Goal: Complete application form: Complete application form

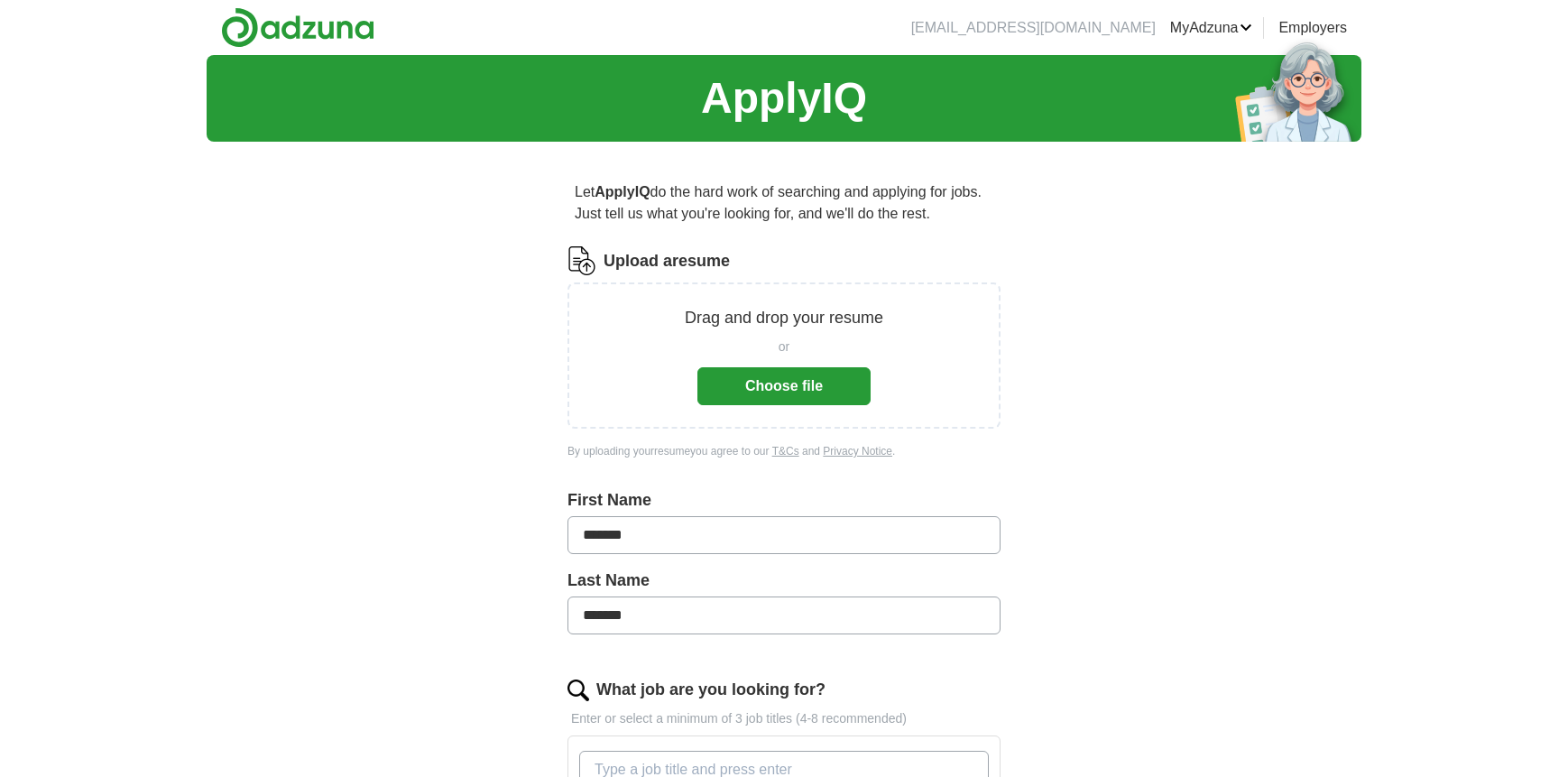
click at [1245, 26] on link "MyAdzuna" at bounding box center [1211, 28] width 83 height 22
click at [1112, 460] on div "ApplyIQ Let ApplyIQ do the hard work of searching and applying for jobs. Just t…" at bounding box center [784, 647] width 1155 height 1183
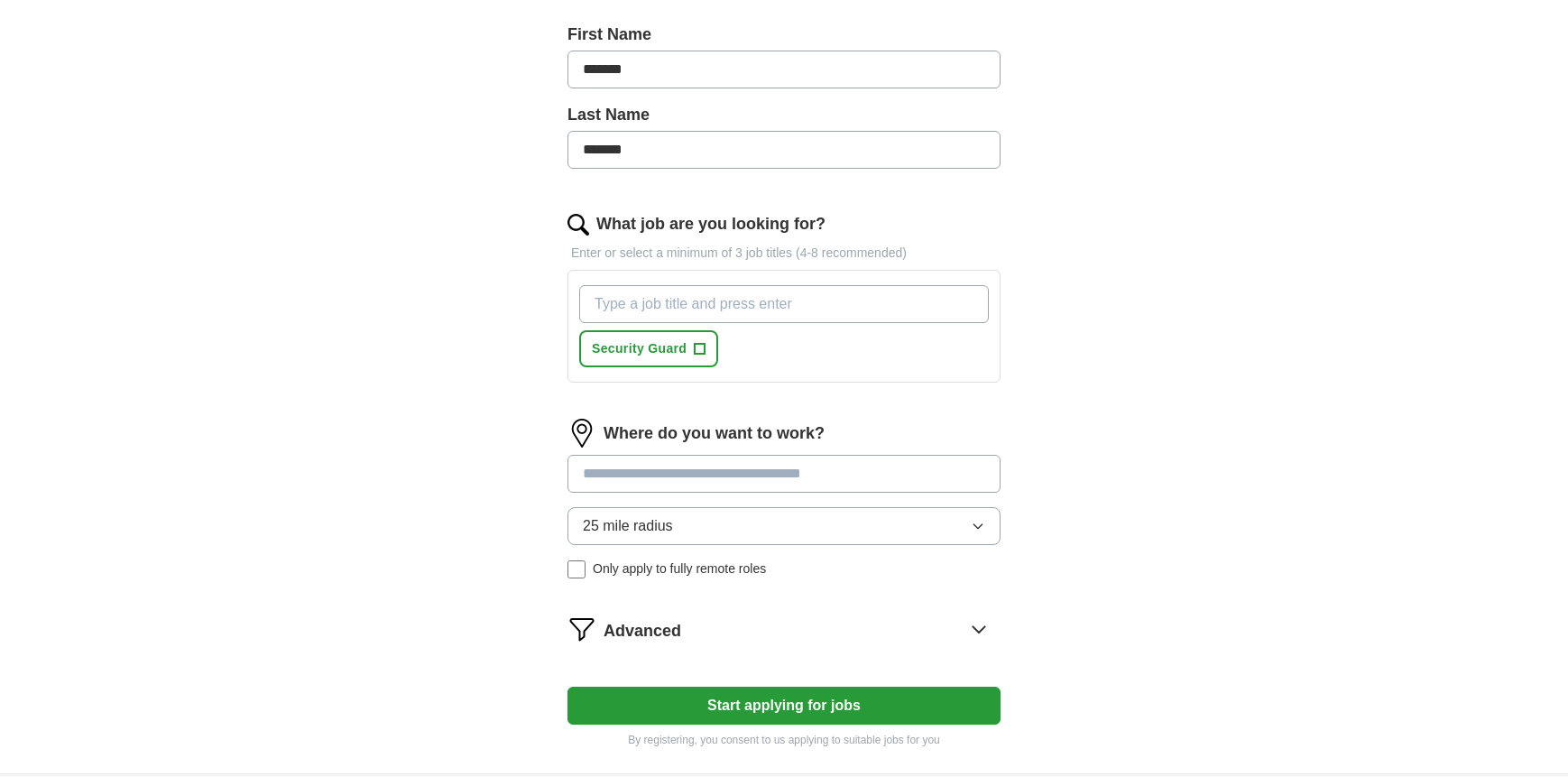
scroll to position [464, 0]
click at [697, 345] on span "+" at bounding box center [700, 351] width 11 height 14
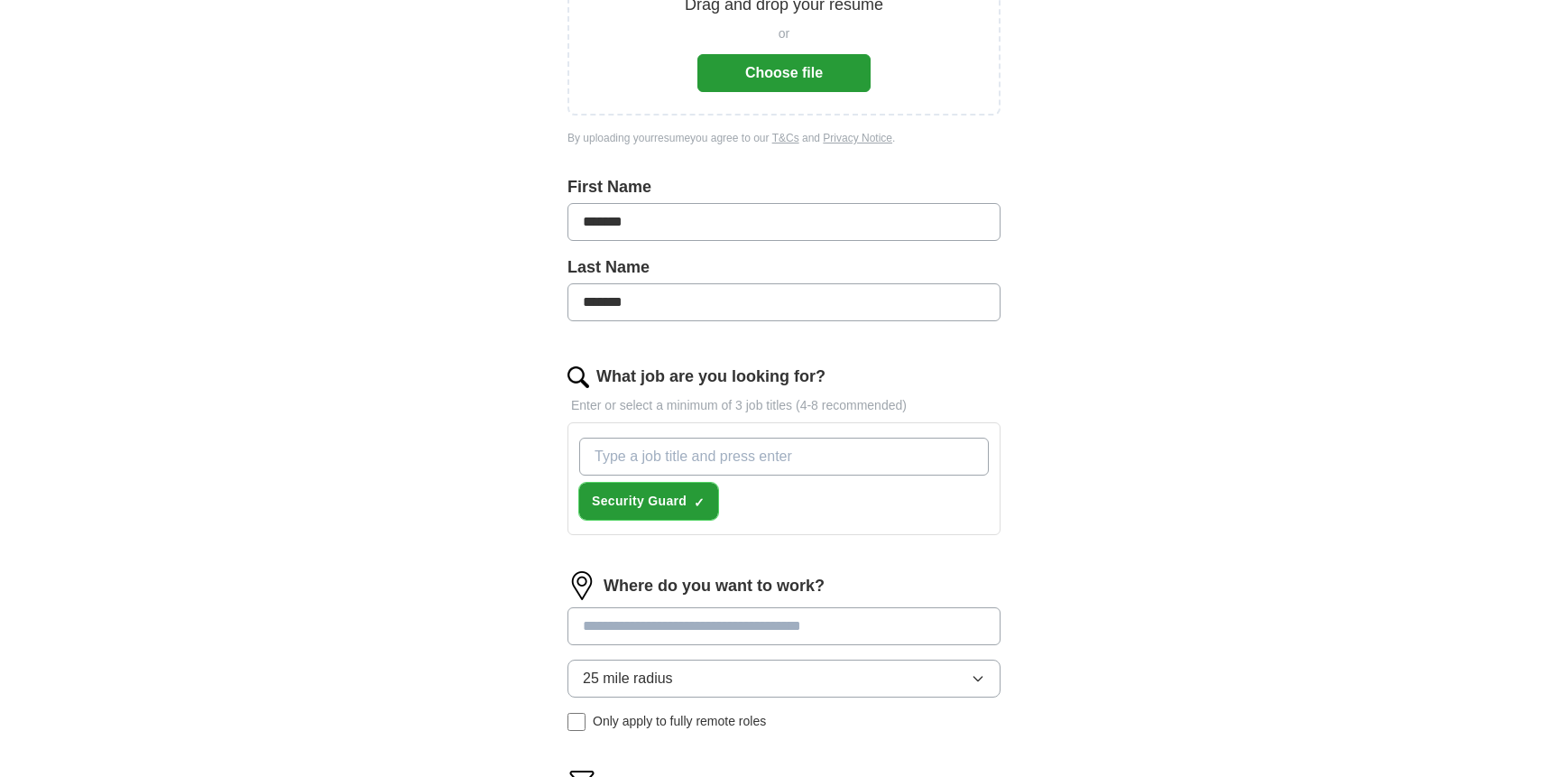
scroll to position [283, 0]
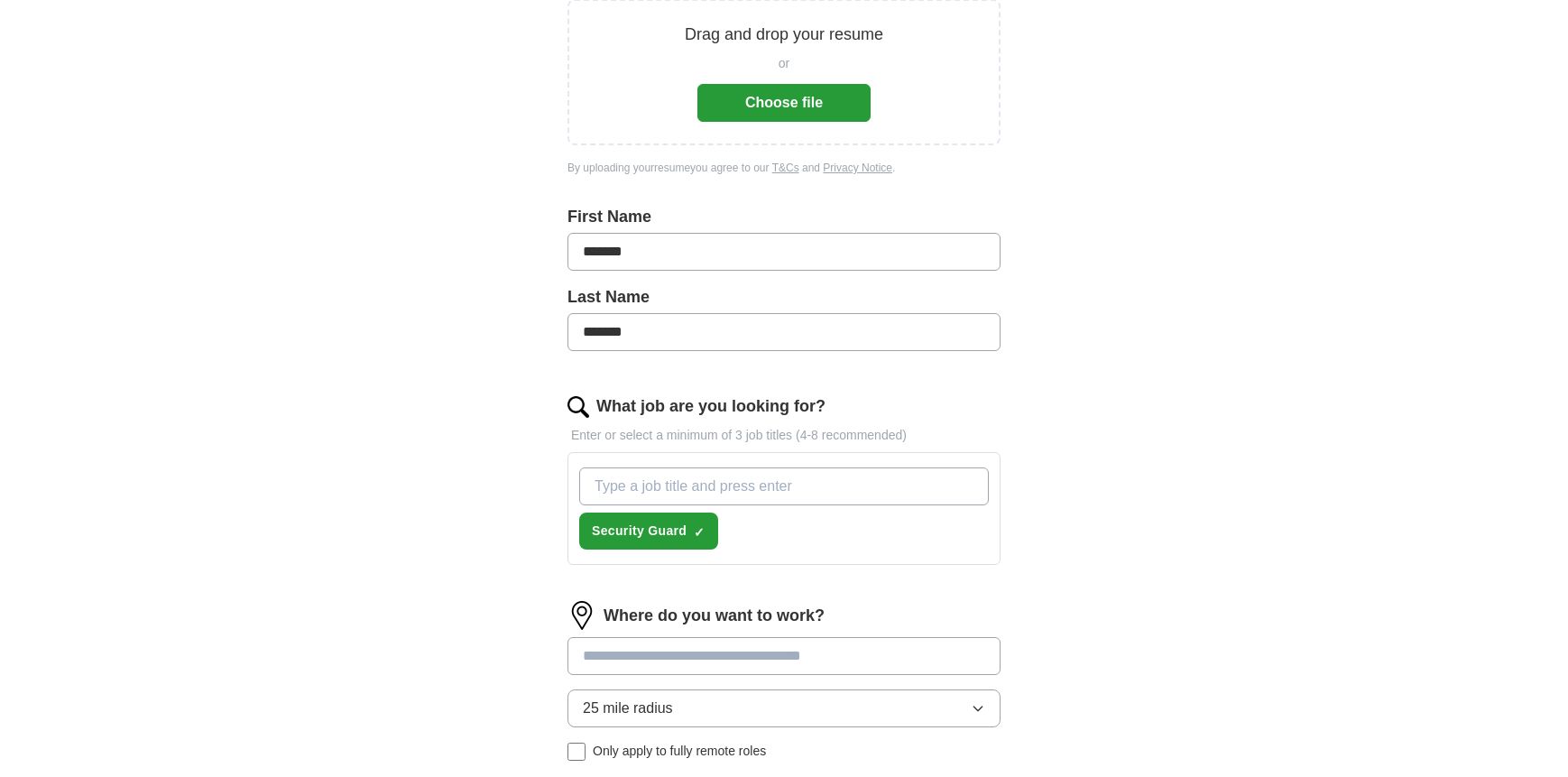
click at [811, 103] on button "Choose file" at bounding box center [783, 103] width 173 height 38
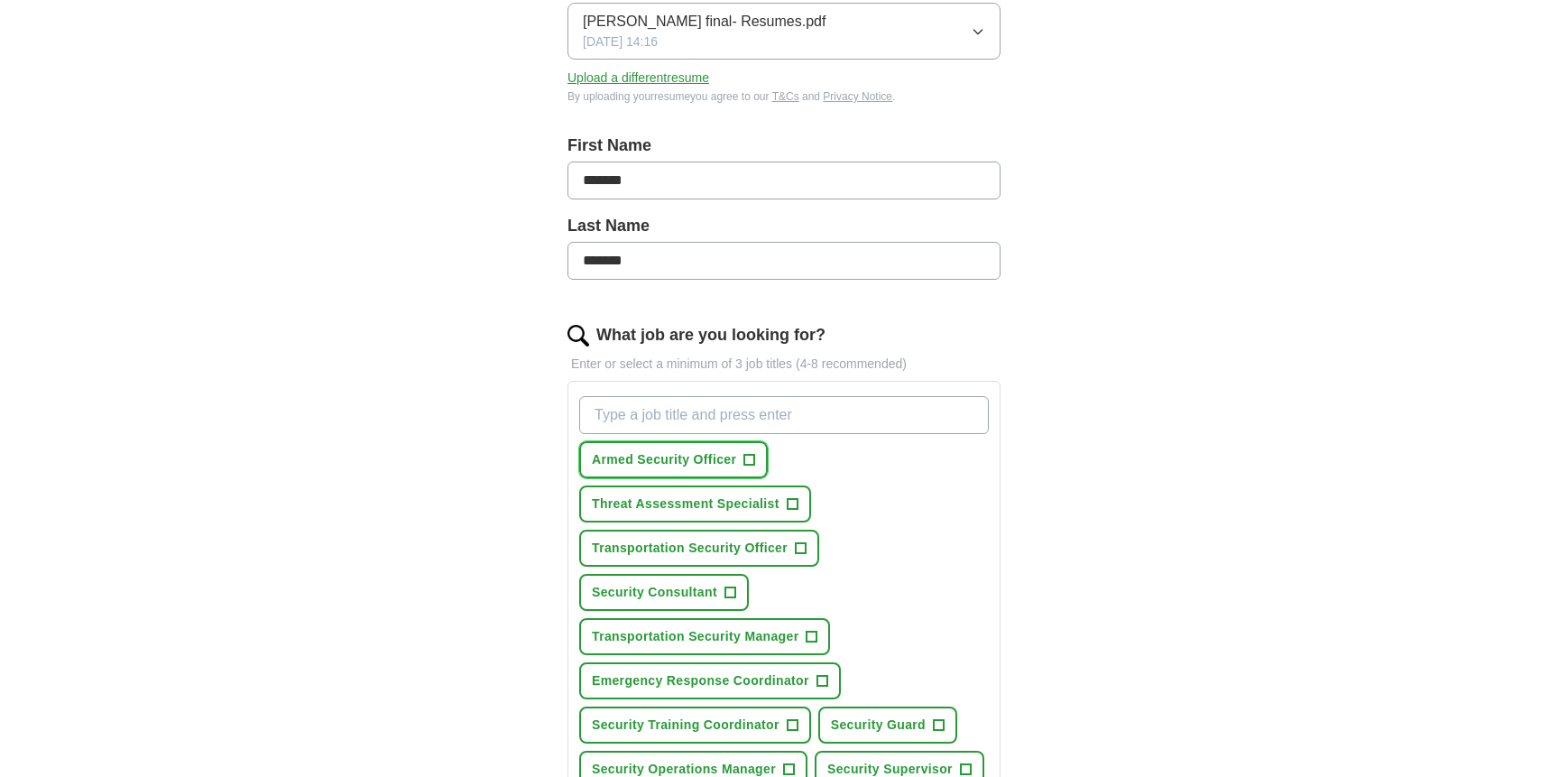
click at [751, 457] on span "+" at bounding box center [750, 460] width 11 height 14
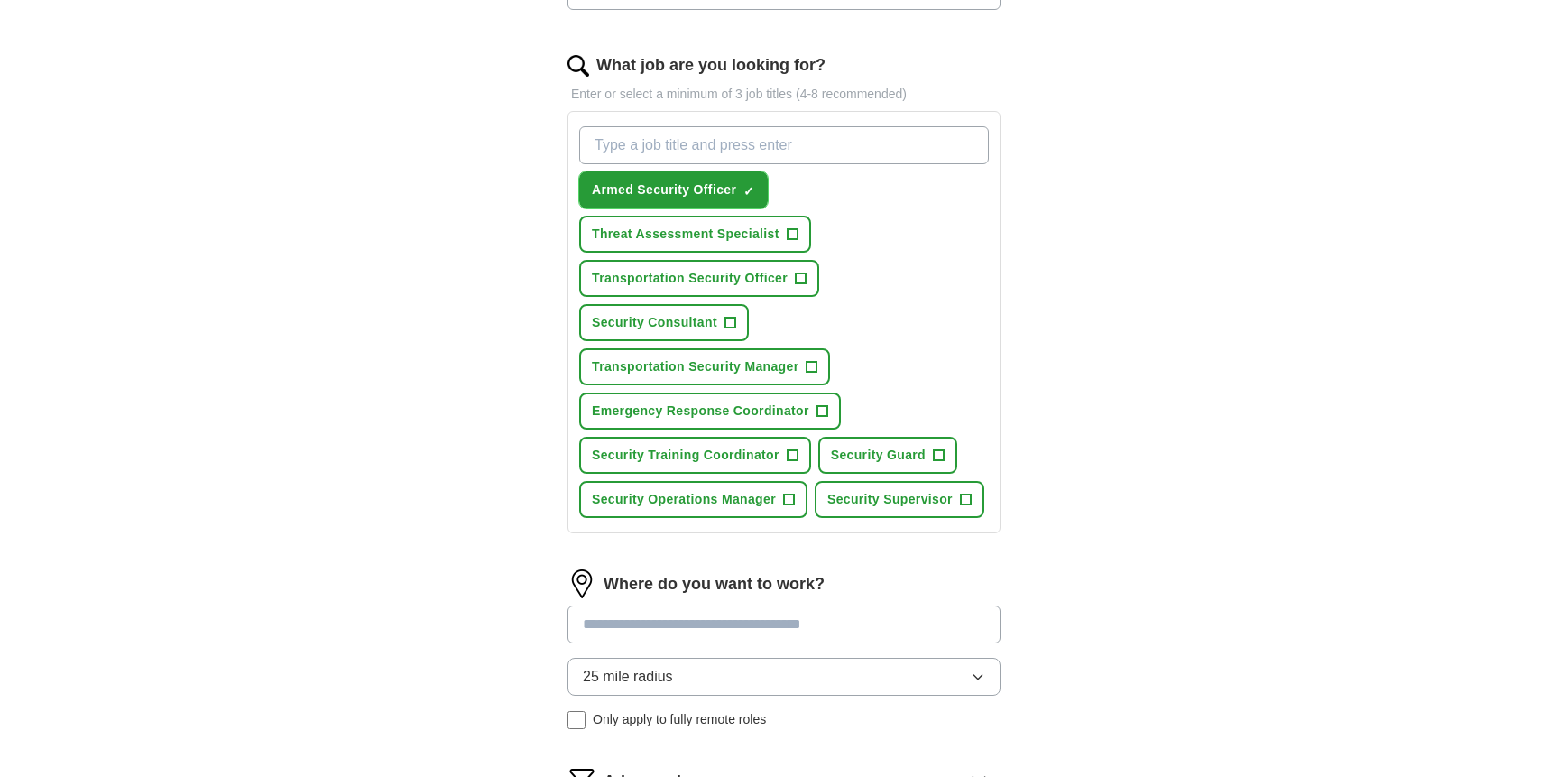
scroll to position [553, 0]
click at [792, 229] on span "+" at bounding box center [792, 233] width 11 height 14
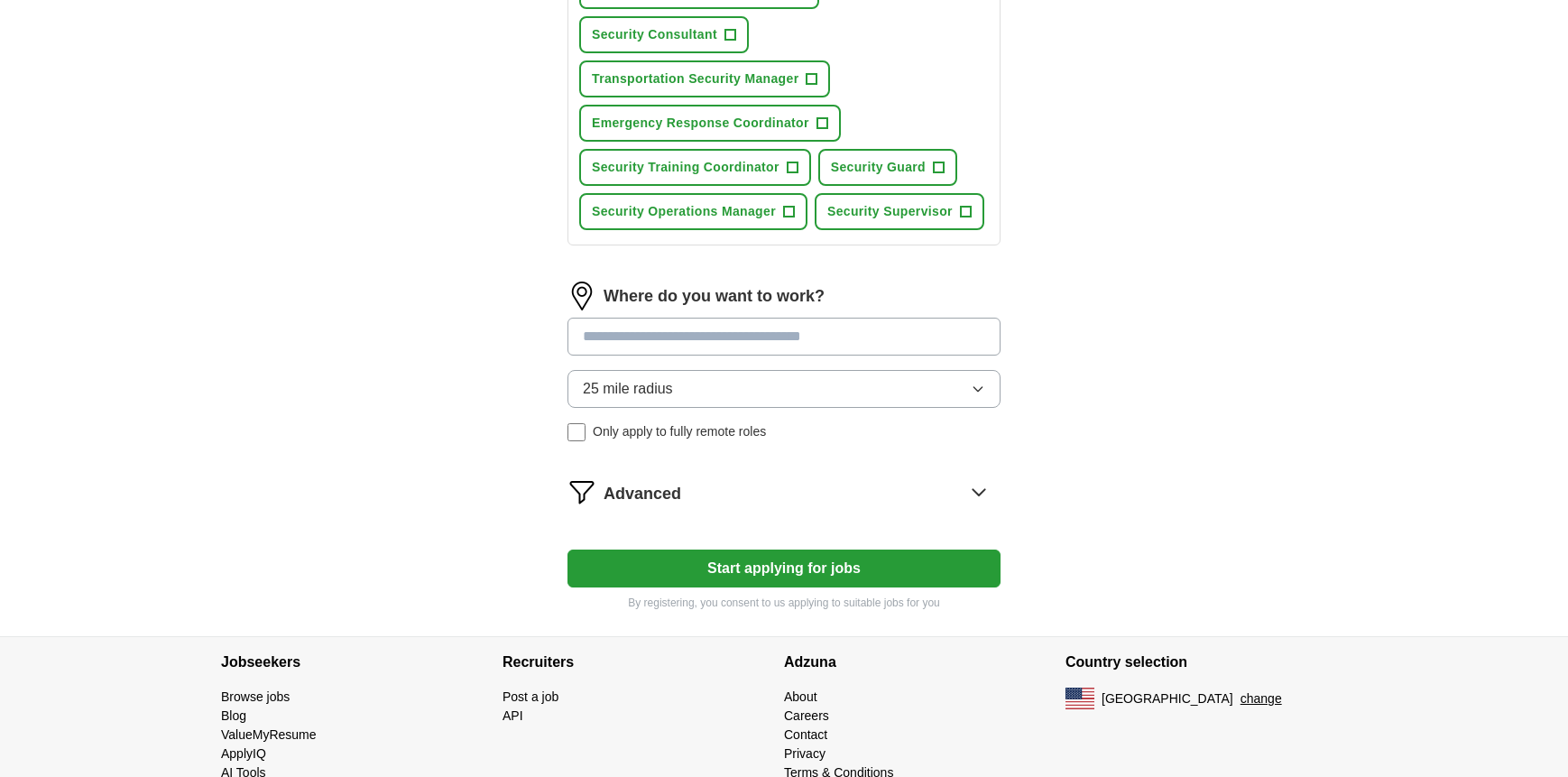
scroll to position [882, 0]
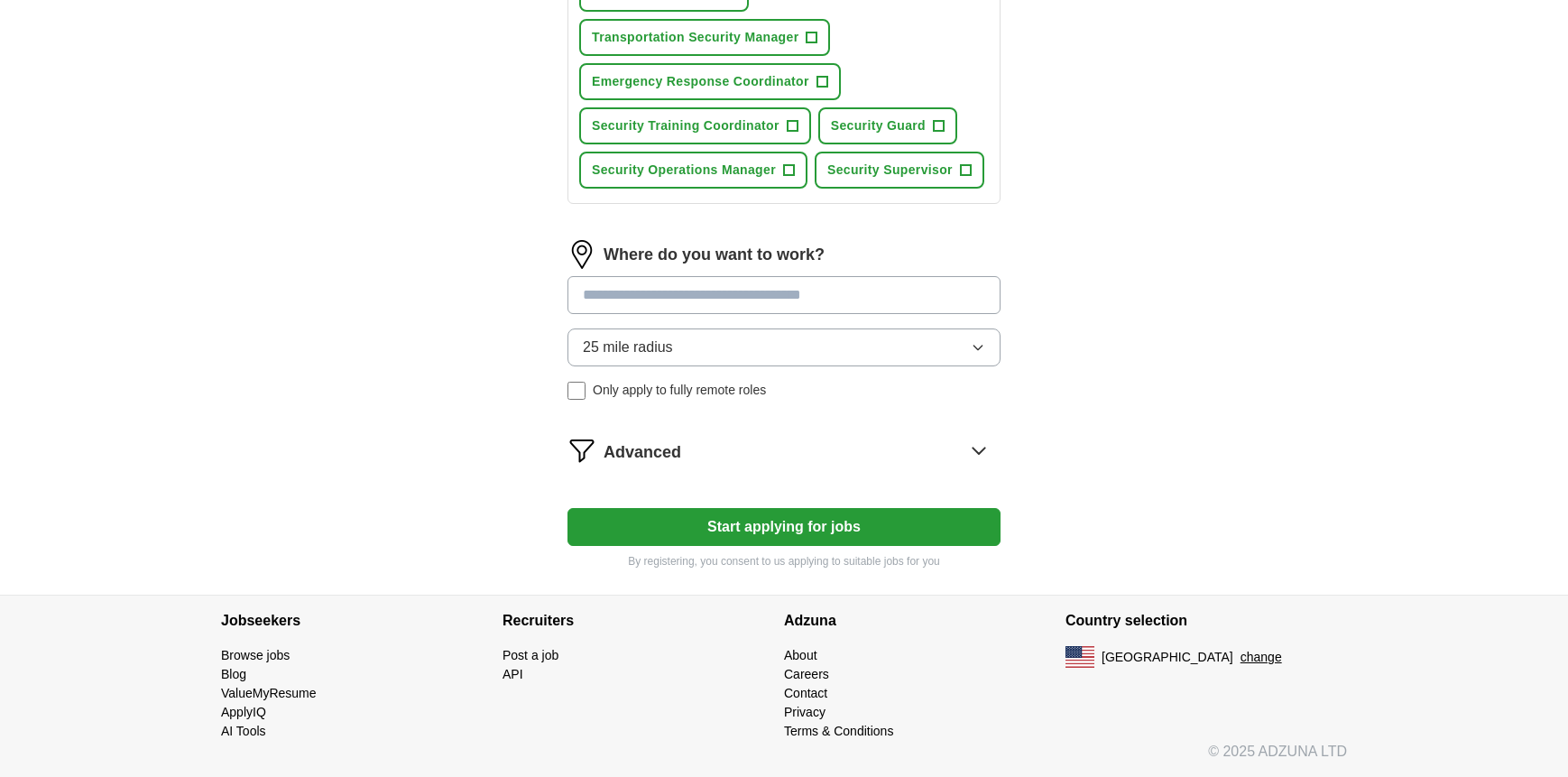
click at [985, 346] on icon "button" at bounding box center [977, 347] width 14 height 14
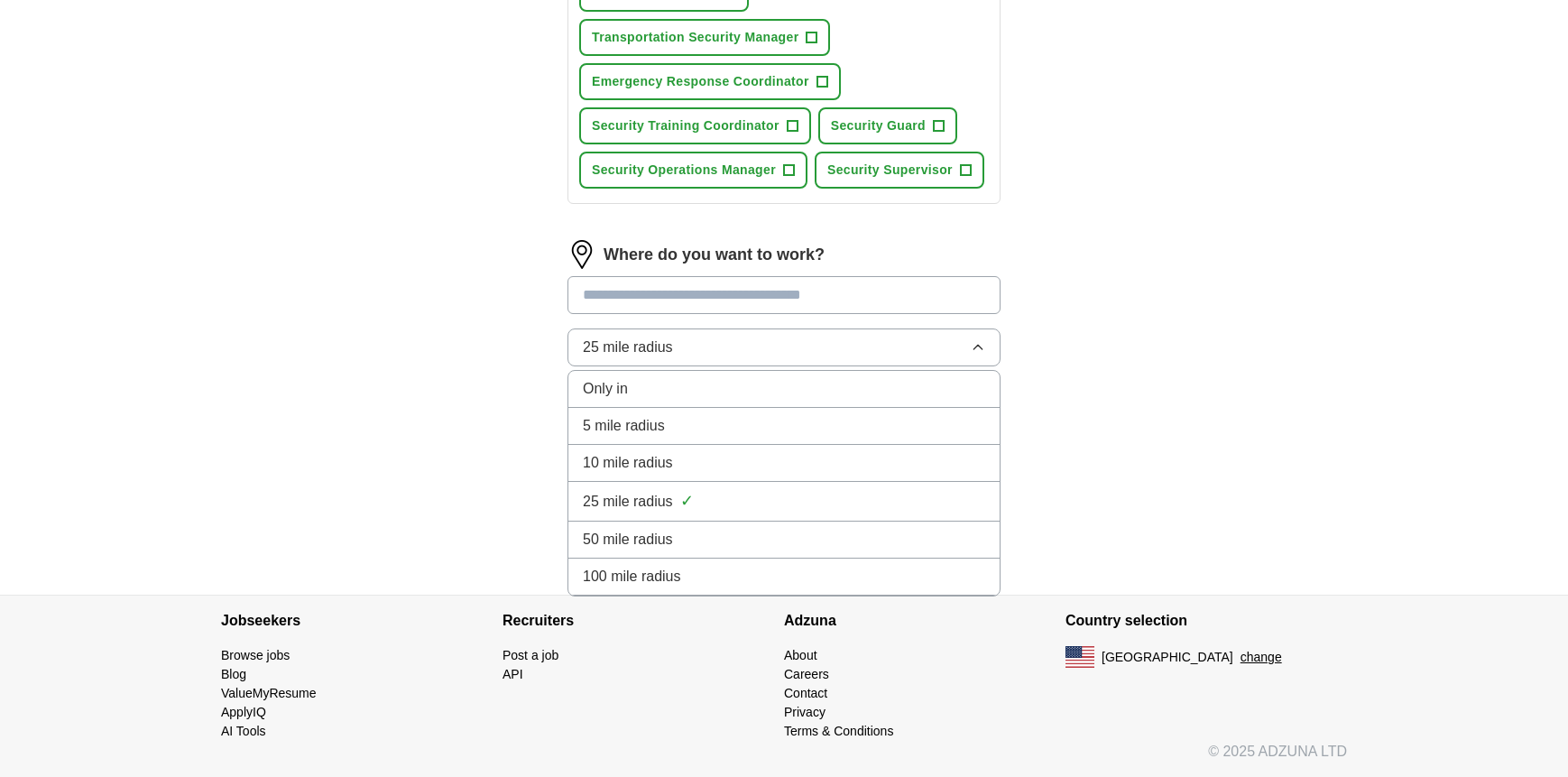
click at [630, 502] on span "25 mile radius" at bounding box center [628, 501] width 90 height 22
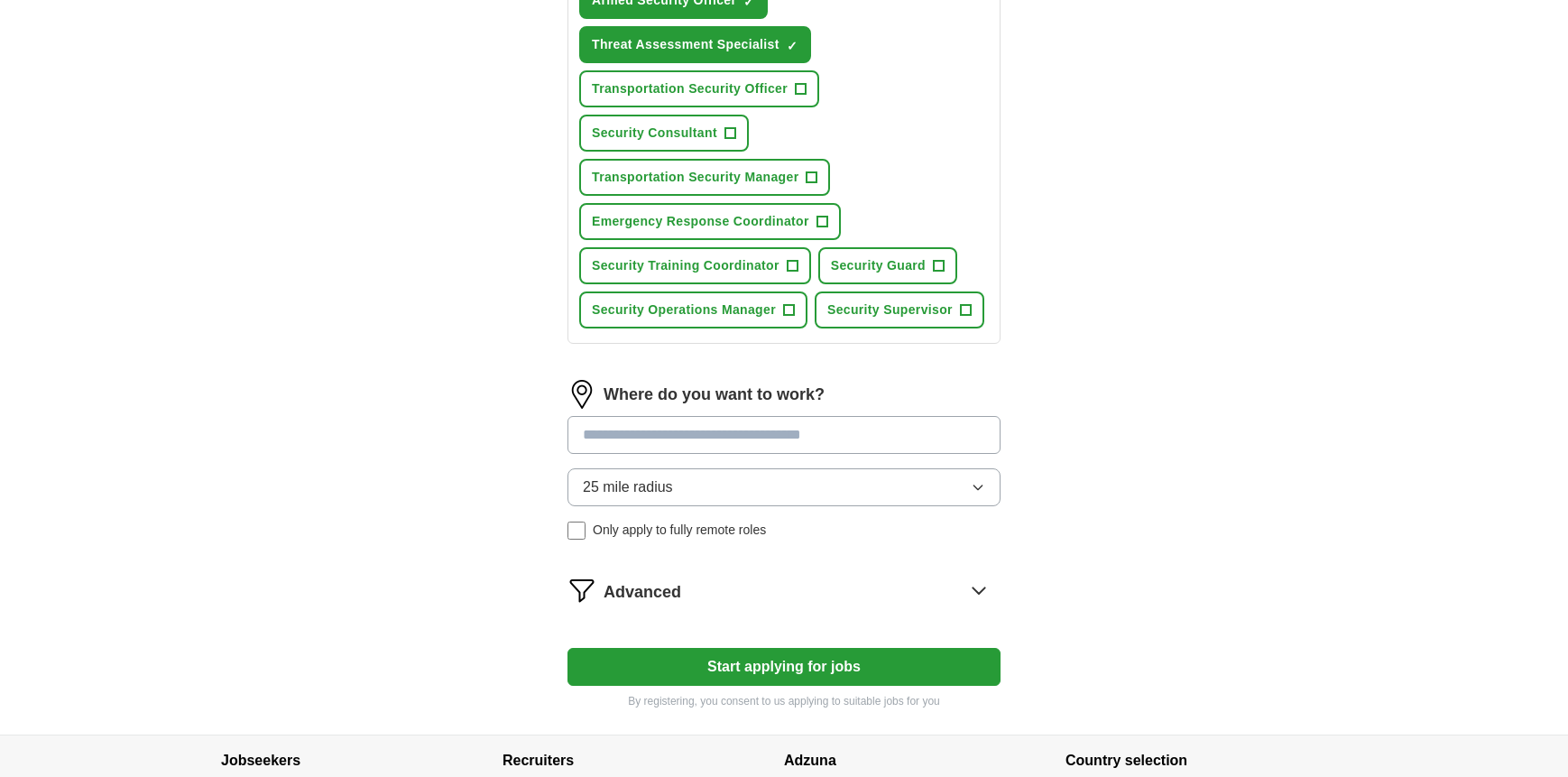
scroll to position [792, 0]
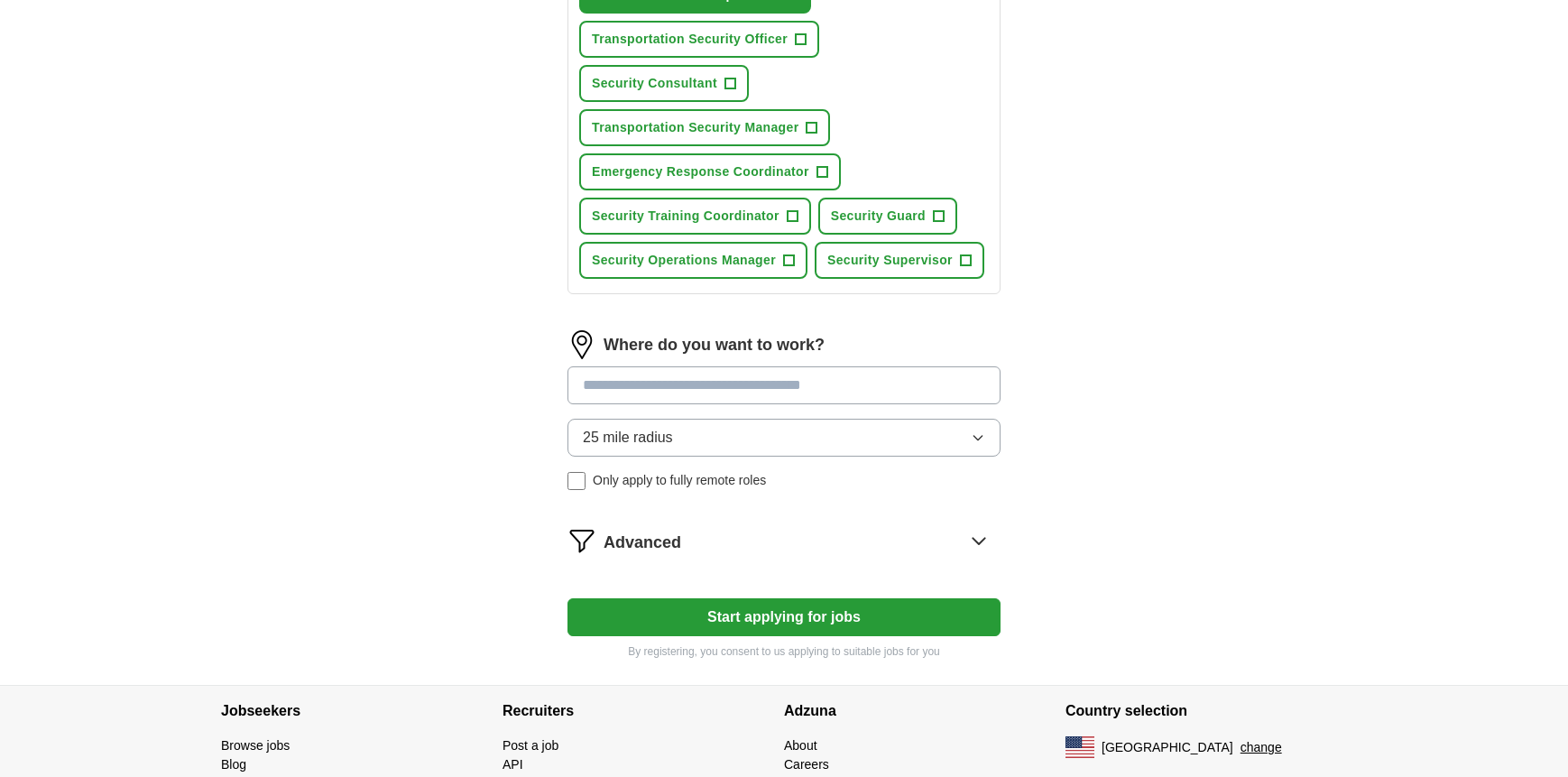
click at [774, 616] on button "Start applying for jobs" at bounding box center [784, 617] width 433 height 38
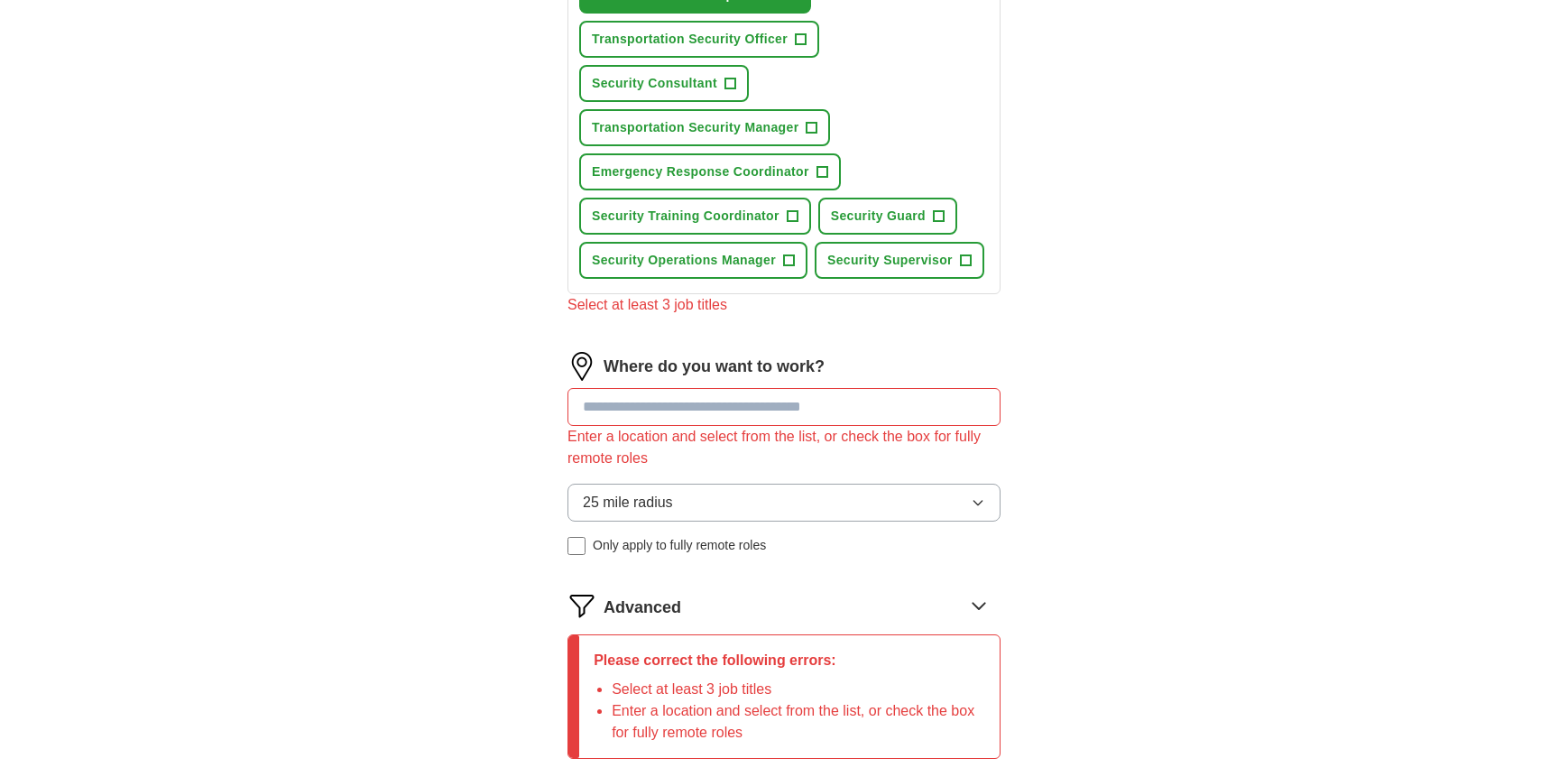
click at [687, 404] on input at bounding box center [784, 407] width 433 height 38
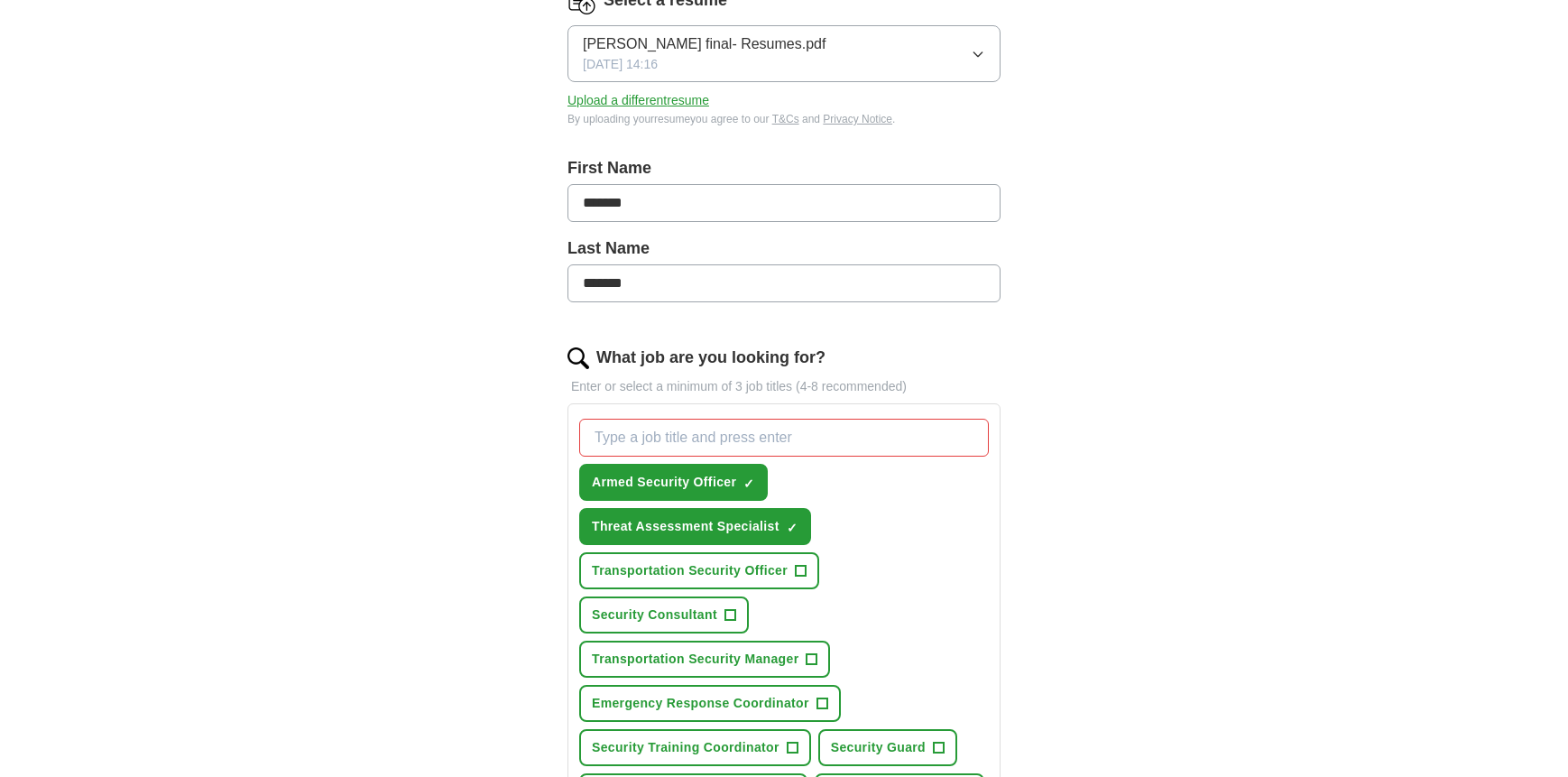
scroll to position [270, 0]
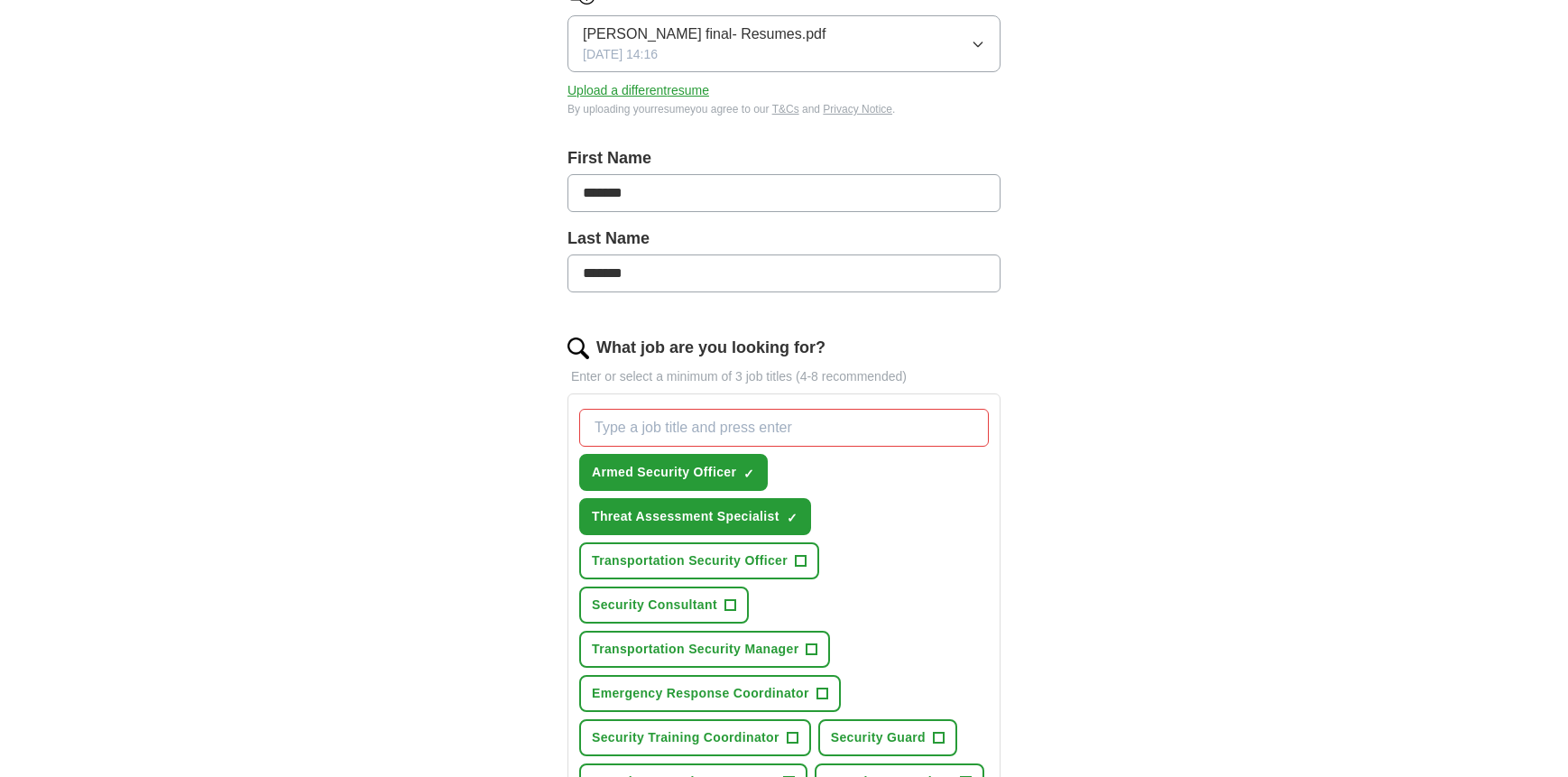
click at [633, 436] on input "What job are you looking for?" at bounding box center [784, 427] width 409 height 38
type input "SECURITY"
click at [891, 498] on div "SECURITY Armed Security Officer ✓ × Threat Assessment Specialist ✓ × Transporta…" at bounding box center [784, 604] width 417 height 406
click at [808, 554] on button "Transportation Security Officer +" at bounding box center [699, 560] width 240 height 37
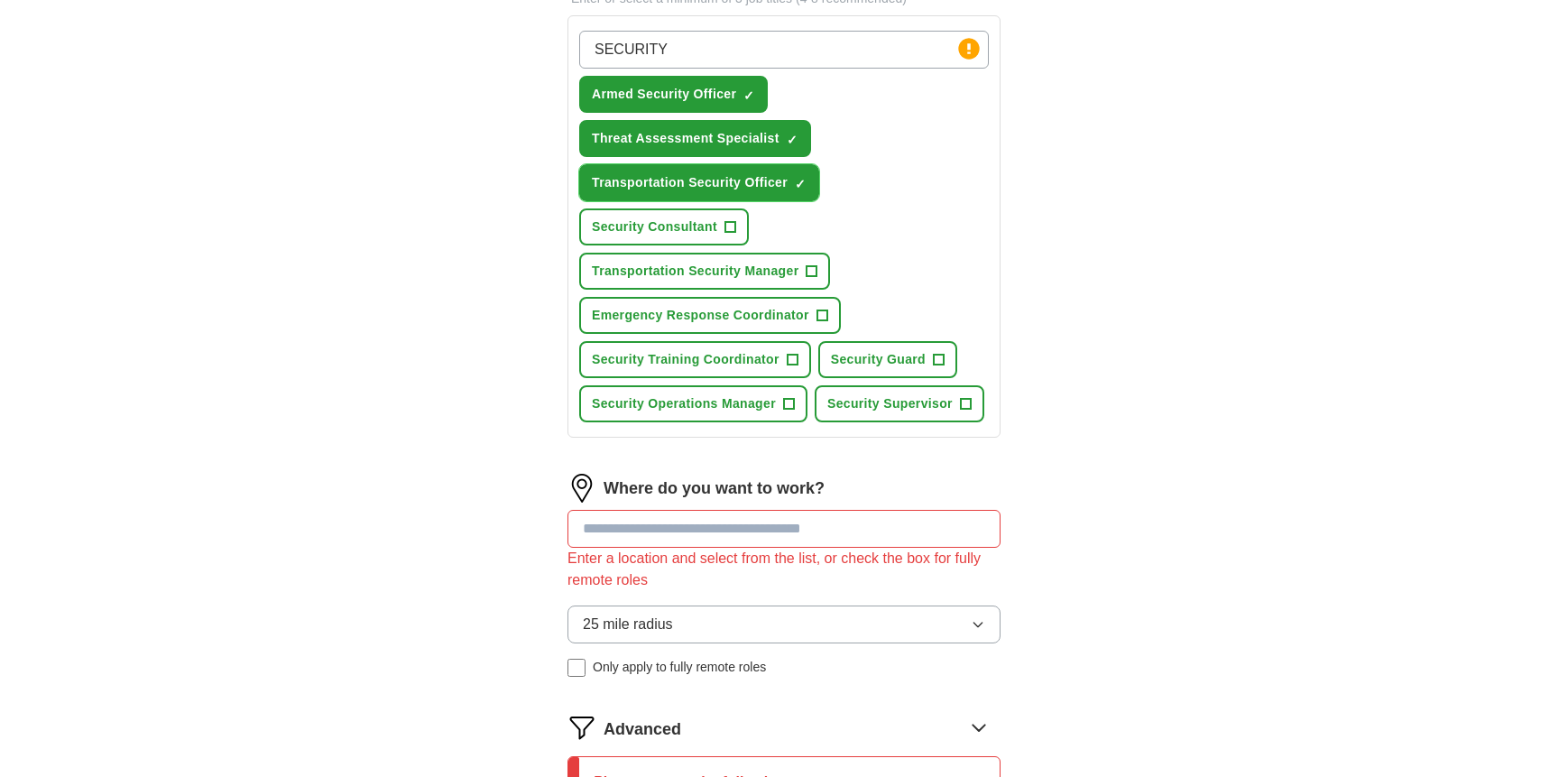
scroll to position [811, 0]
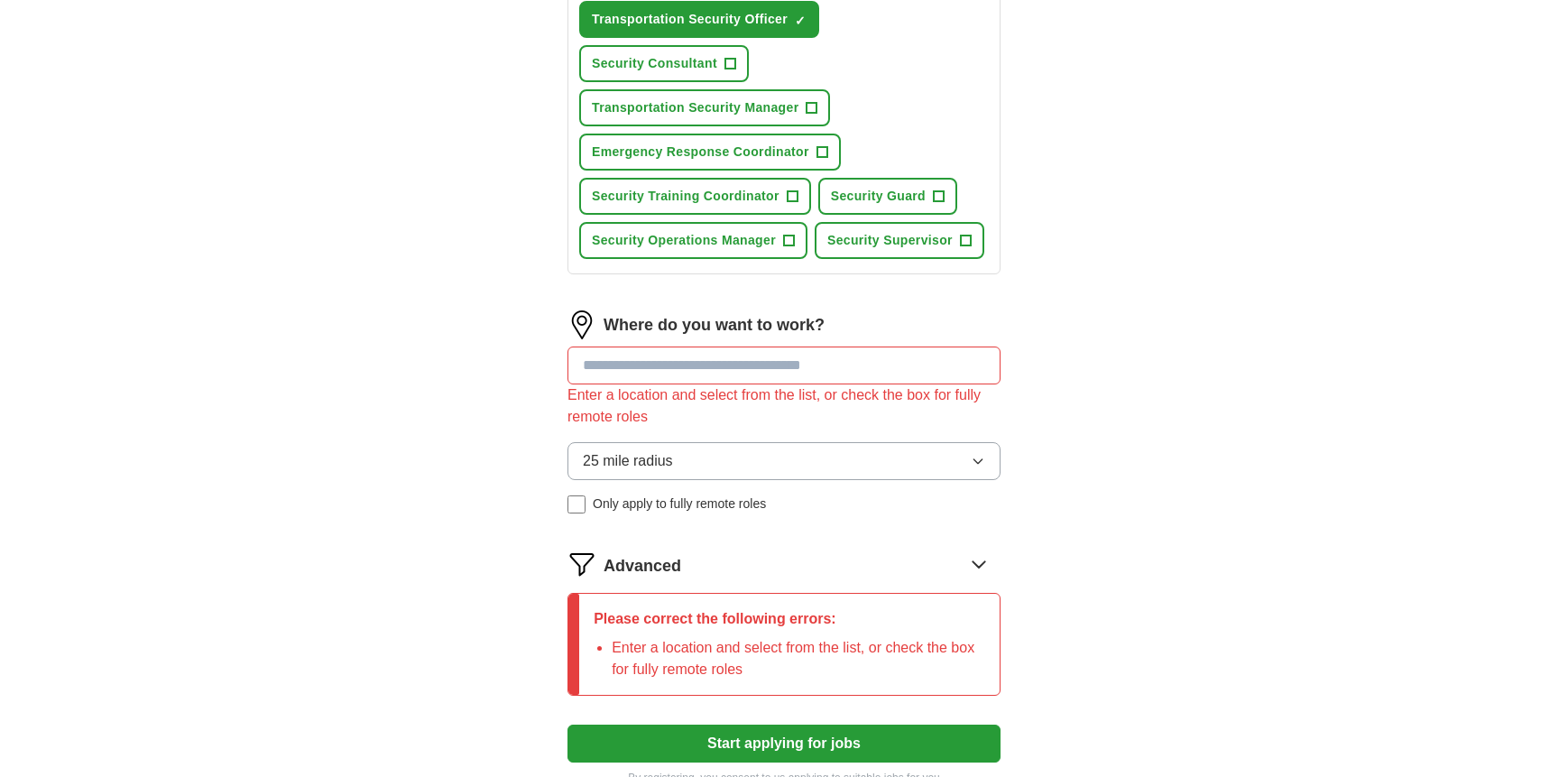
click at [969, 461] on button "25 mile radius" at bounding box center [784, 461] width 433 height 38
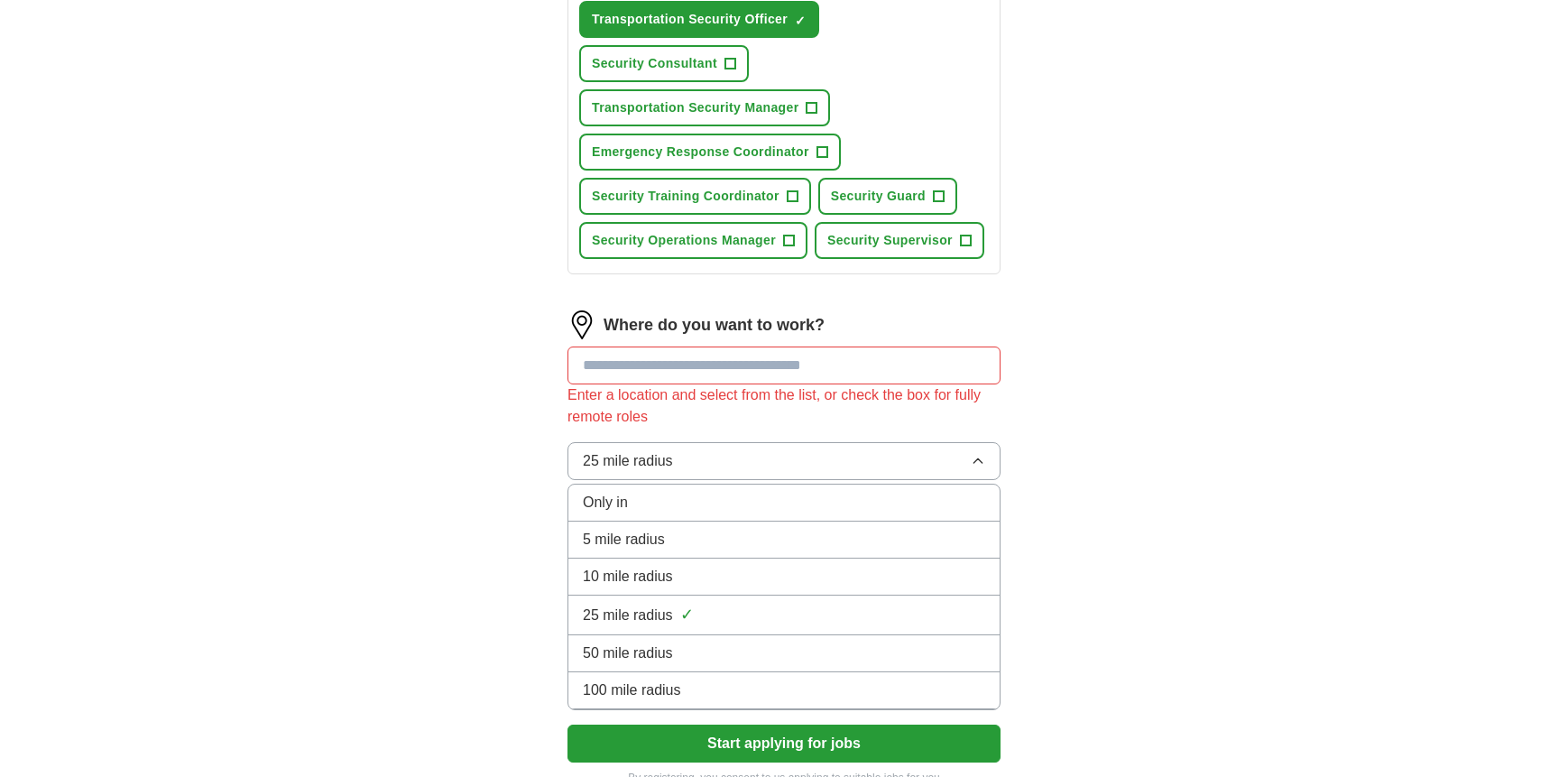
click at [617, 649] on span "50 mile radius" at bounding box center [628, 653] width 90 height 22
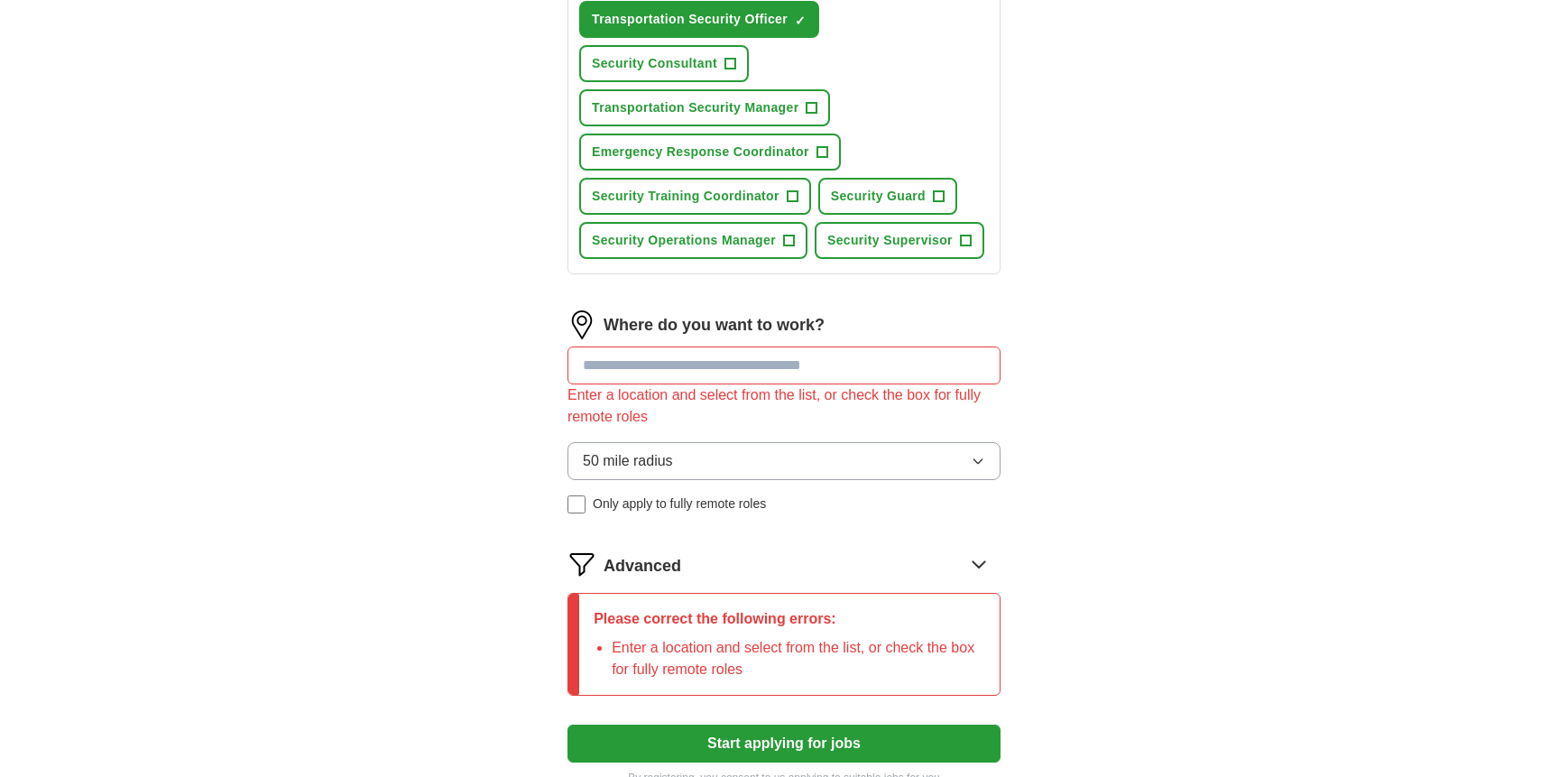
click at [646, 369] on input at bounding box center [784, 365] width 433 height 38
type input "**"
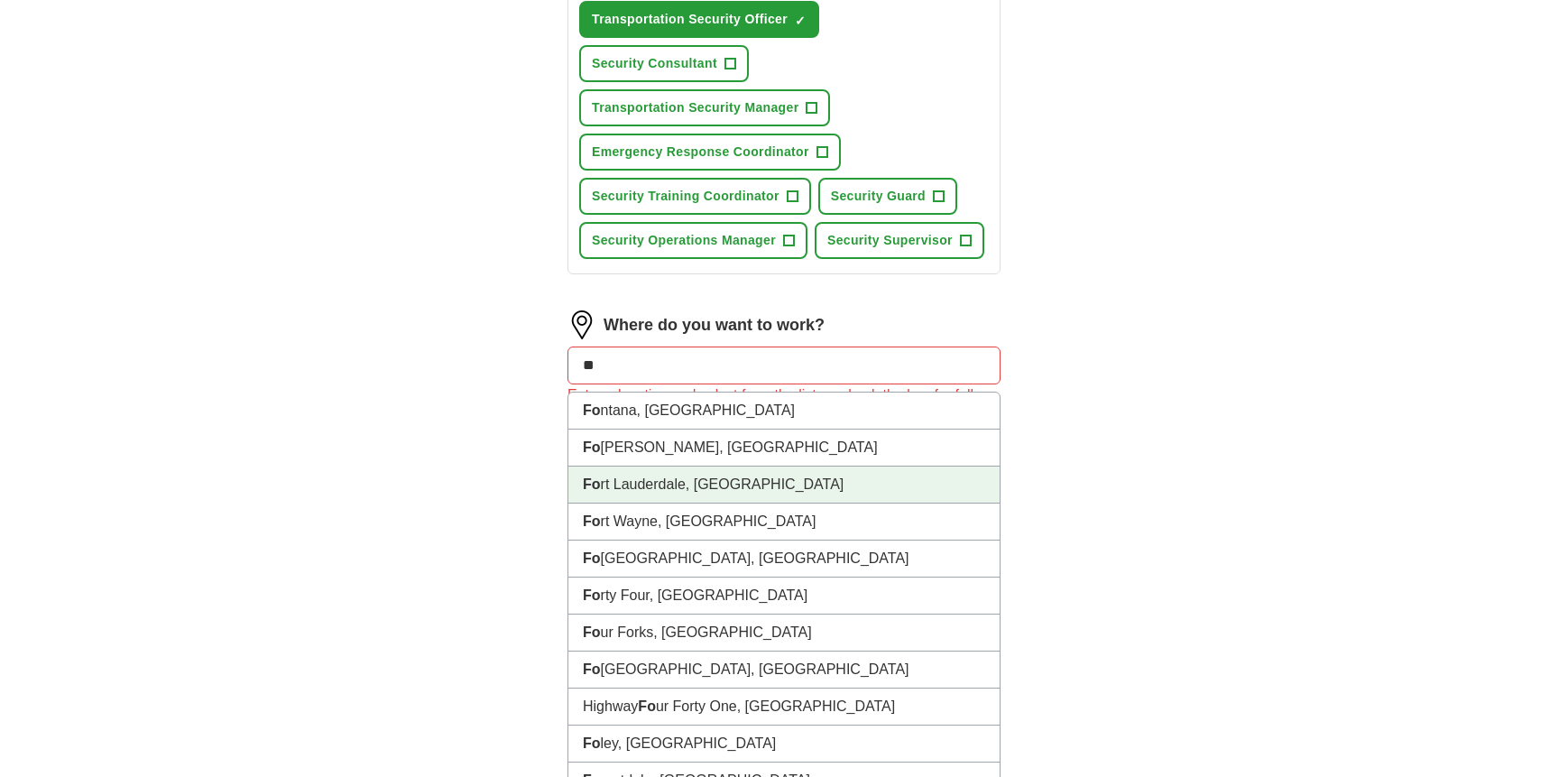
click at [649, 484] on li "Fo rt Lauderdale, [GEOGRAPHIC_DATA]" at bounding box center [784, 485] width 431 height 37
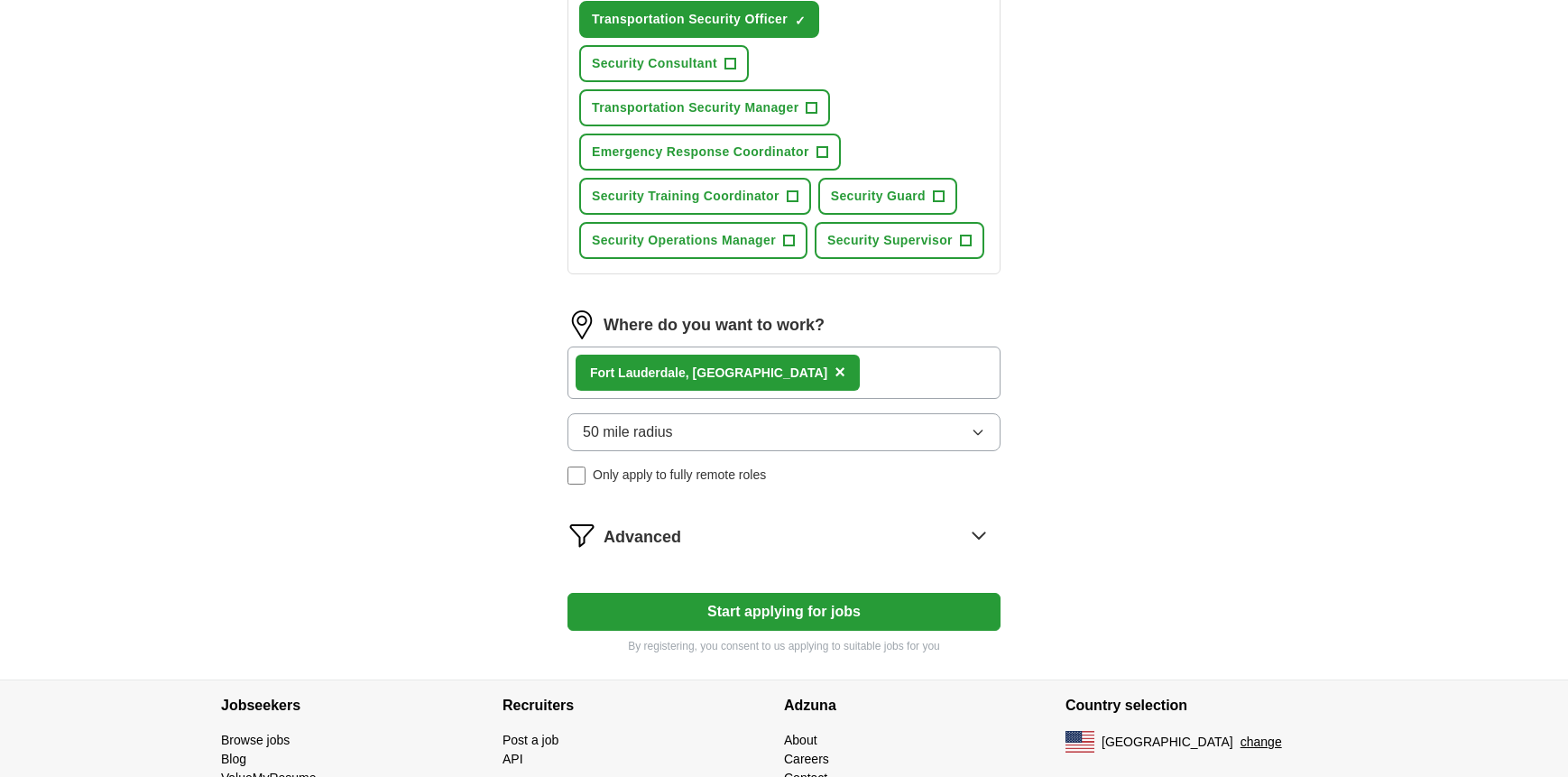
click at [722, 610] on button "Start applying for jobs" at bounding box center [784, 612] width 433 height 38
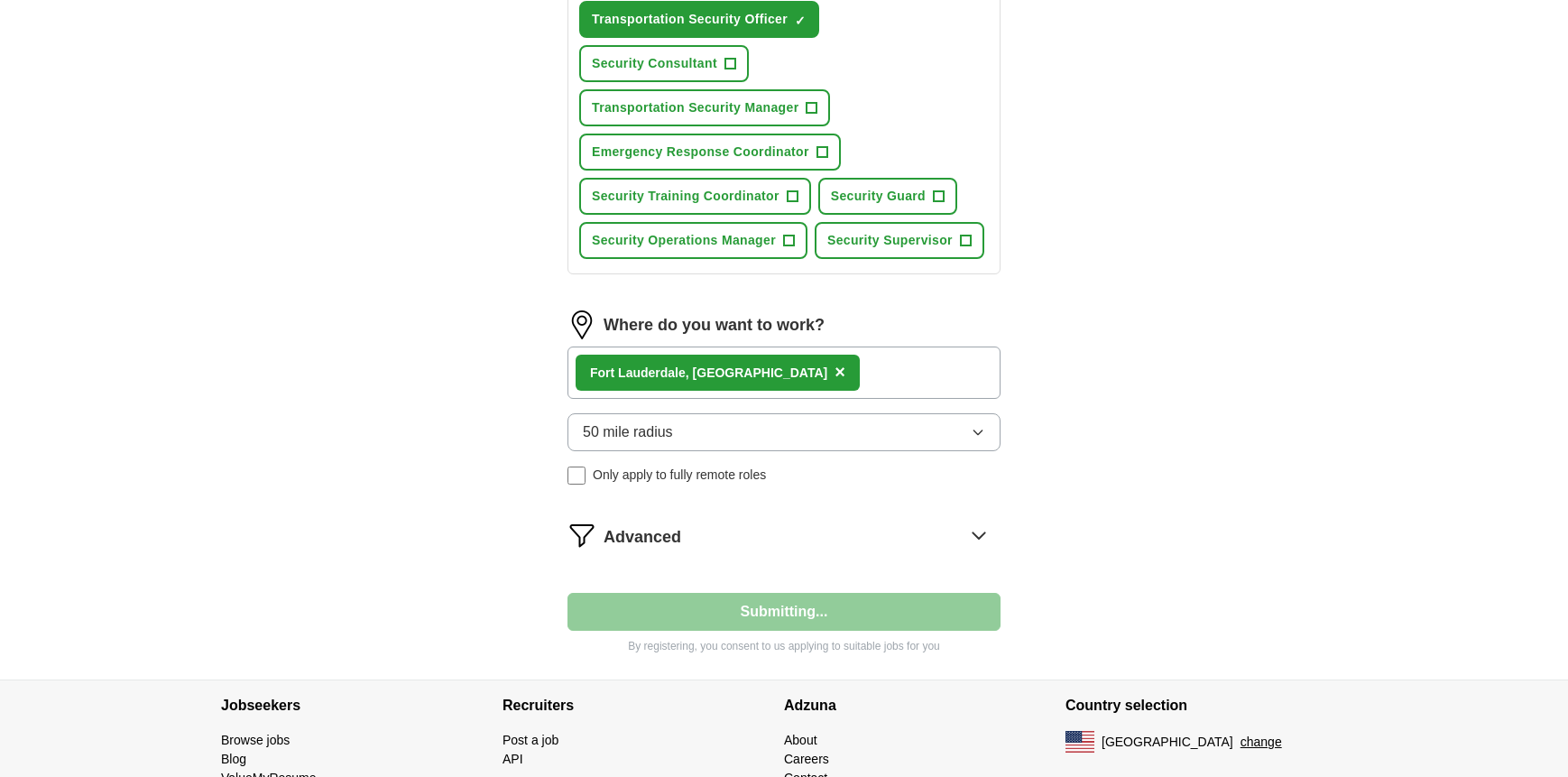
select select "**"
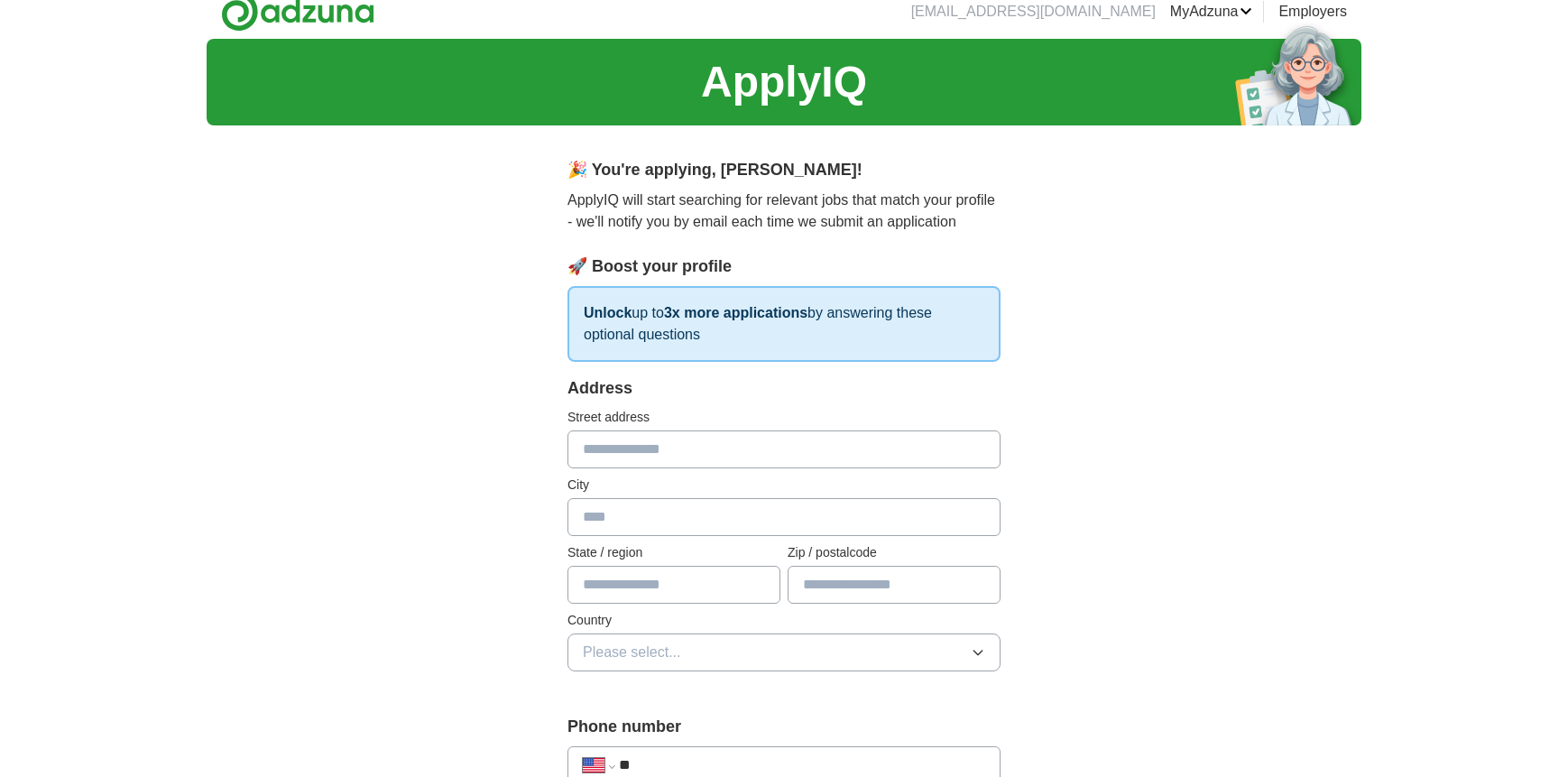
scroll to position [0, 0]
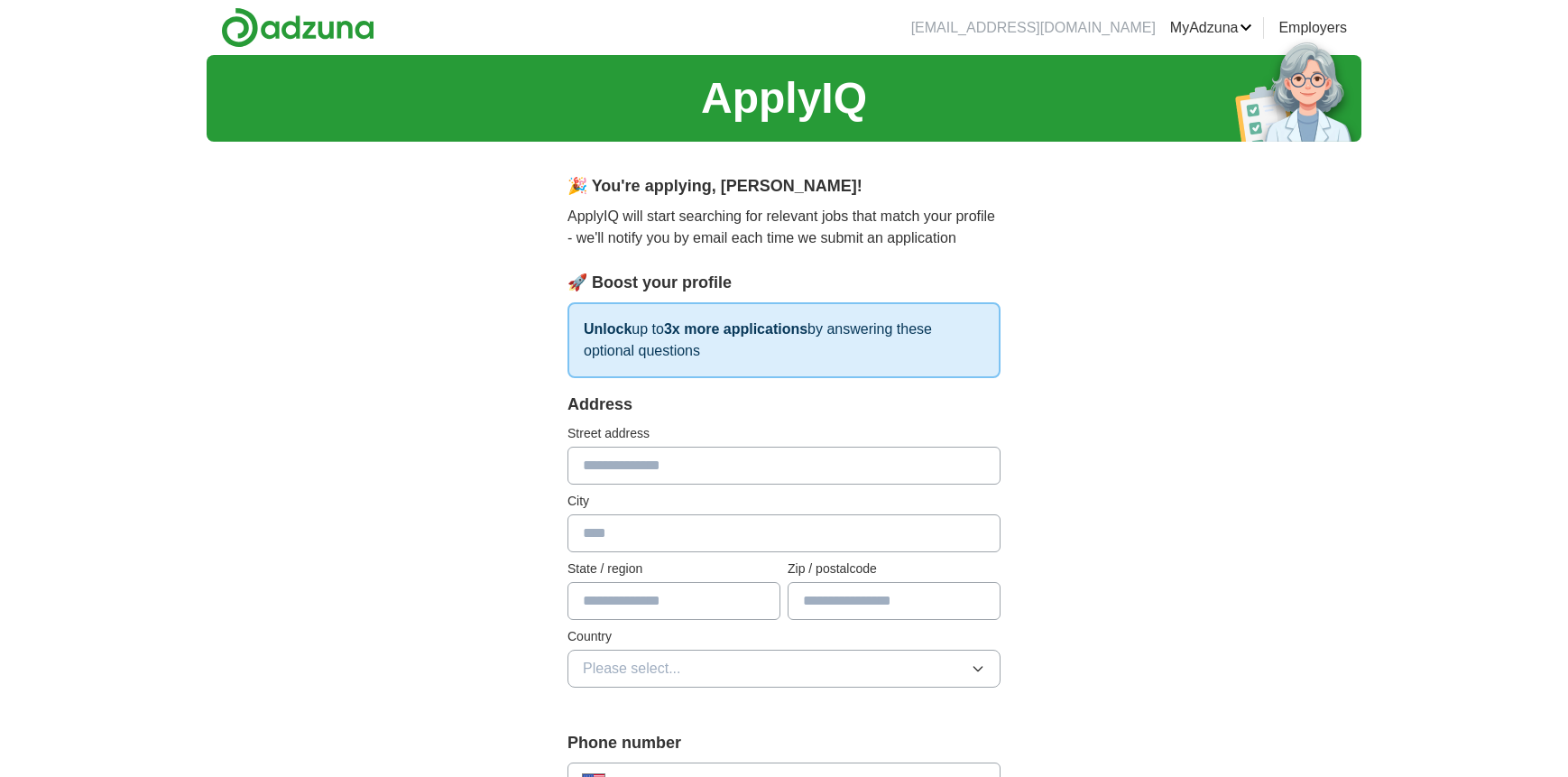
click at [632, 473] on input "text" at bounding box center [784, 465] width 433 height 38
type input "**********"
type input "**"
type input "*****"
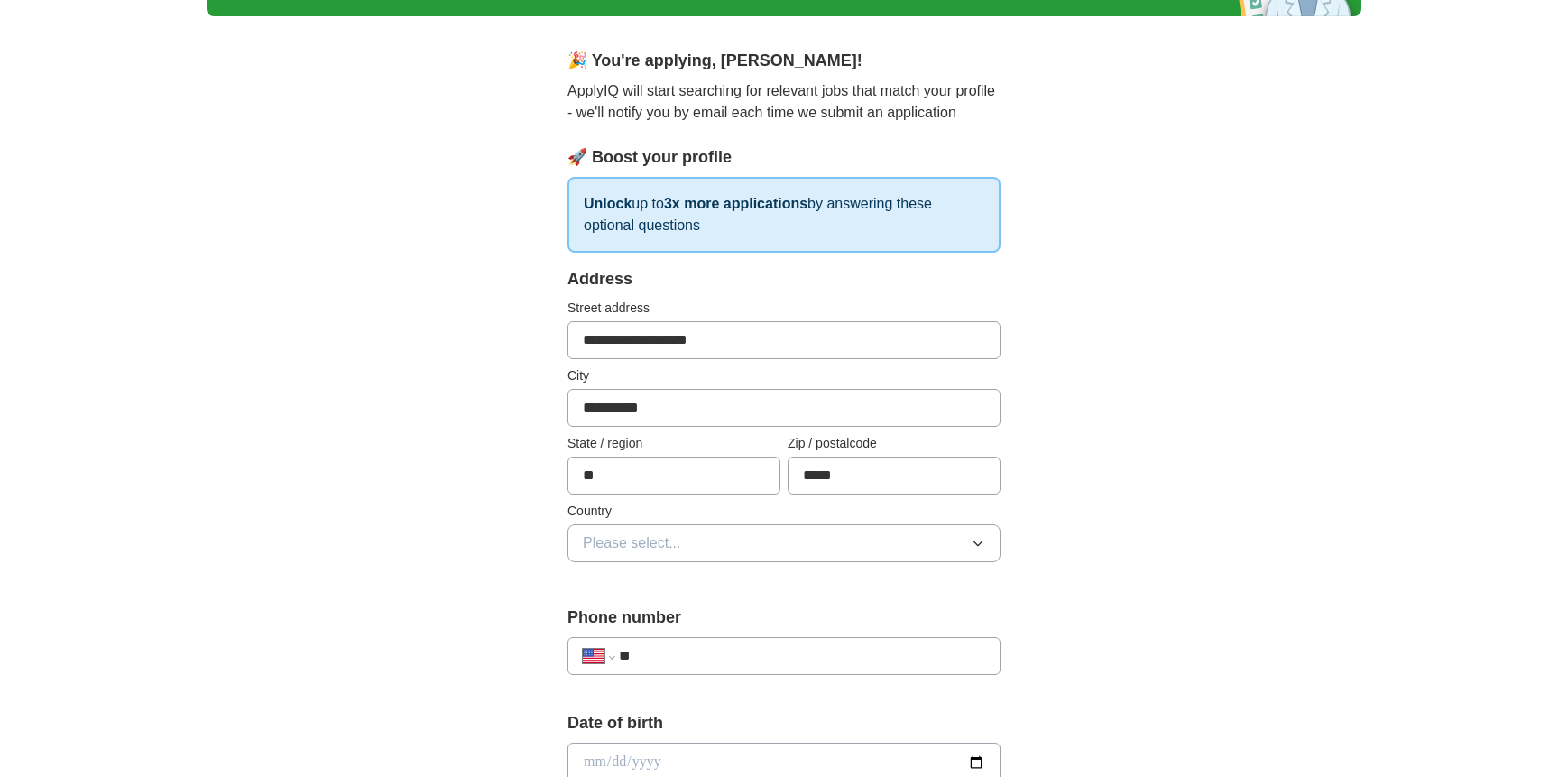
scroll to position [181, 0]
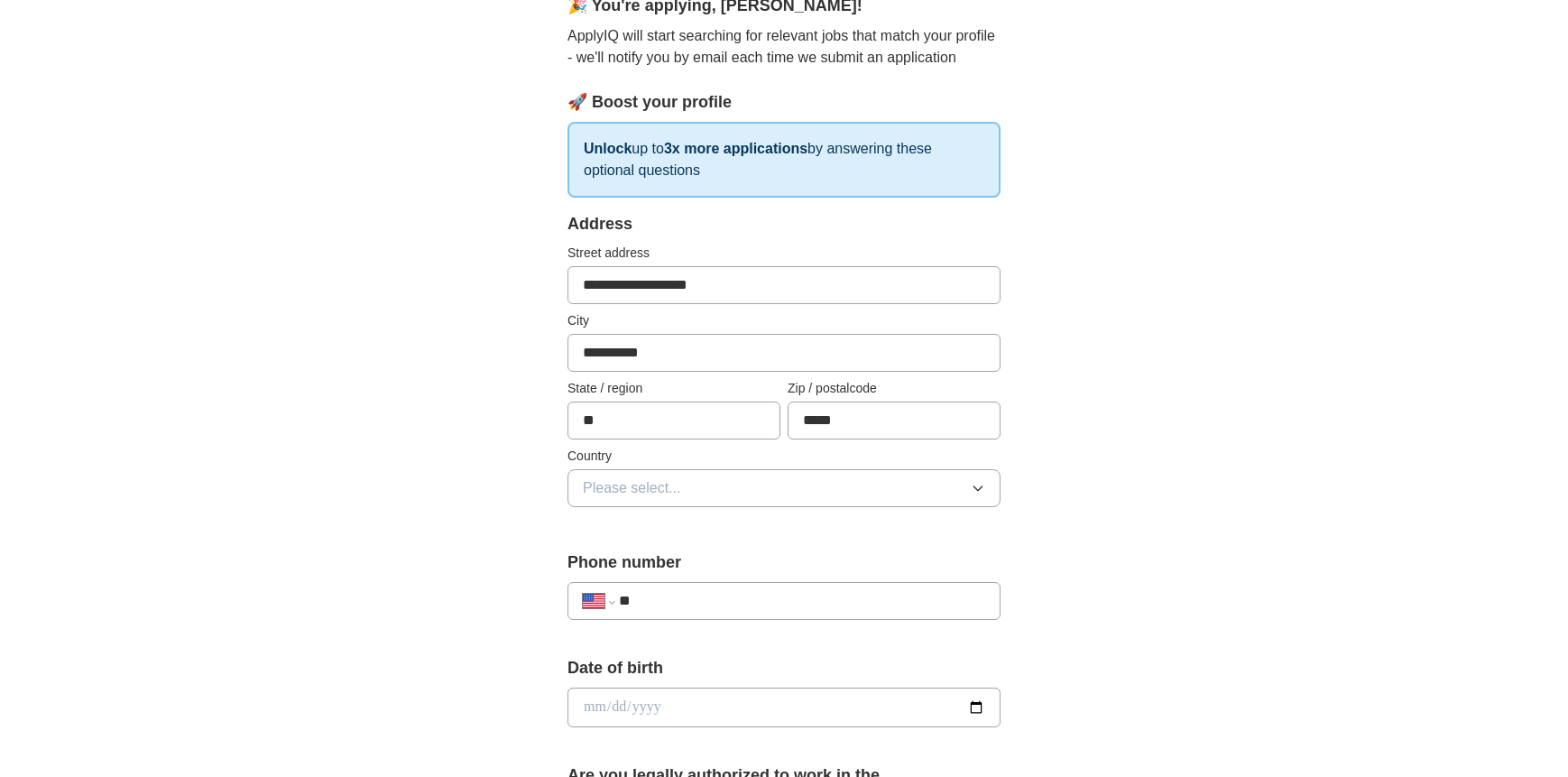
click at [708, 487] on button "Please select..." at bounding box center [784, 488] width 433 height 38
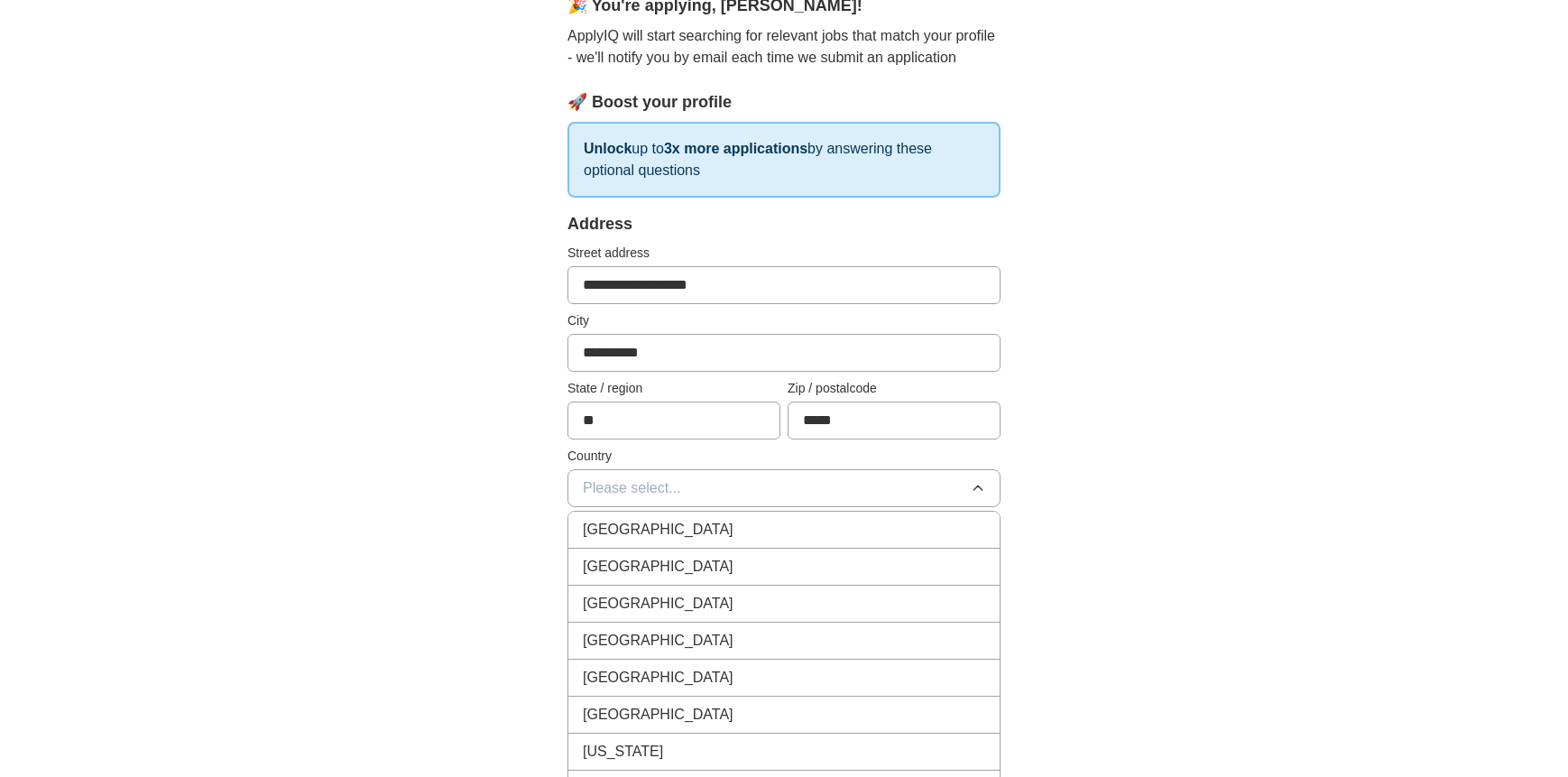
click at [698, 573] on div "[GEOGRAPHIC_DATA]" at bounding box center [784, 566] width 403 height 22
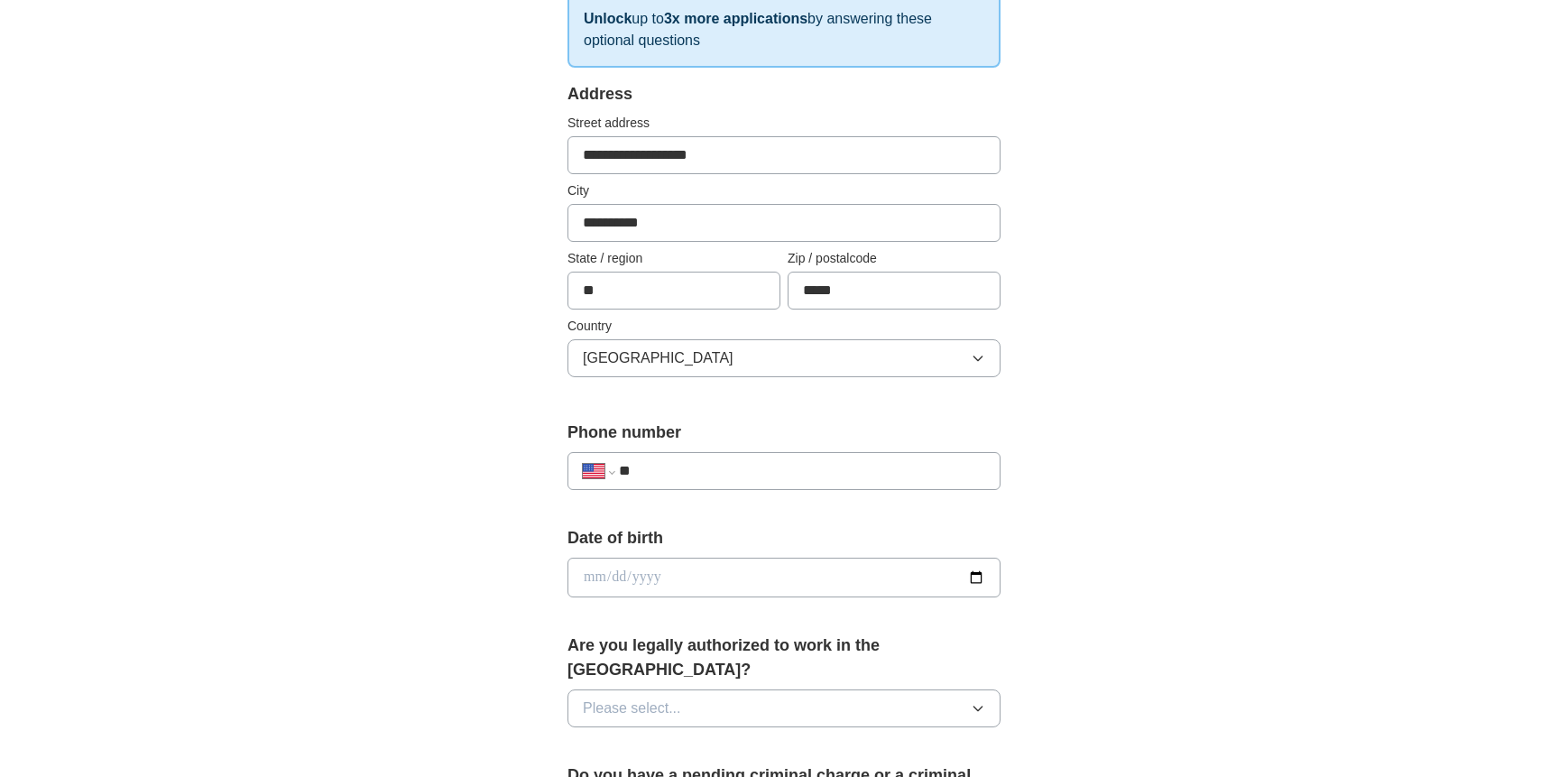
scroll to position [360, 0]
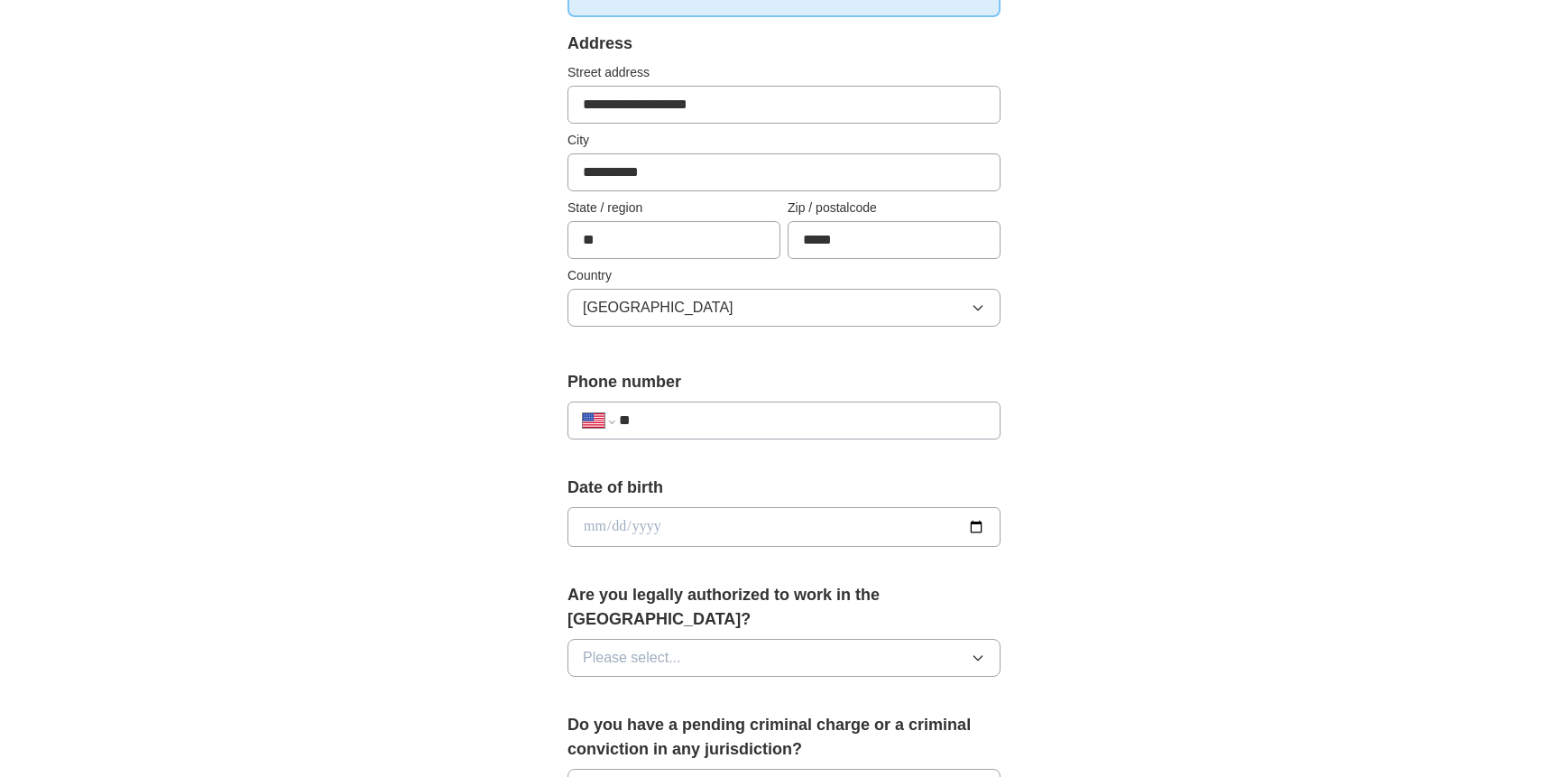
click at [694, 422] on input "**" at bounding box center [801, 420] width 366 height 22
click at [697, 424] on input "**" at bounding box center [801, 420] width 366 height 22
click at [601, 537] on input "date" at bounding box center [784, 527] width 433 height 40
click at [607, 533] on input "date" at bounding box center [784, 527] width 433 height 40
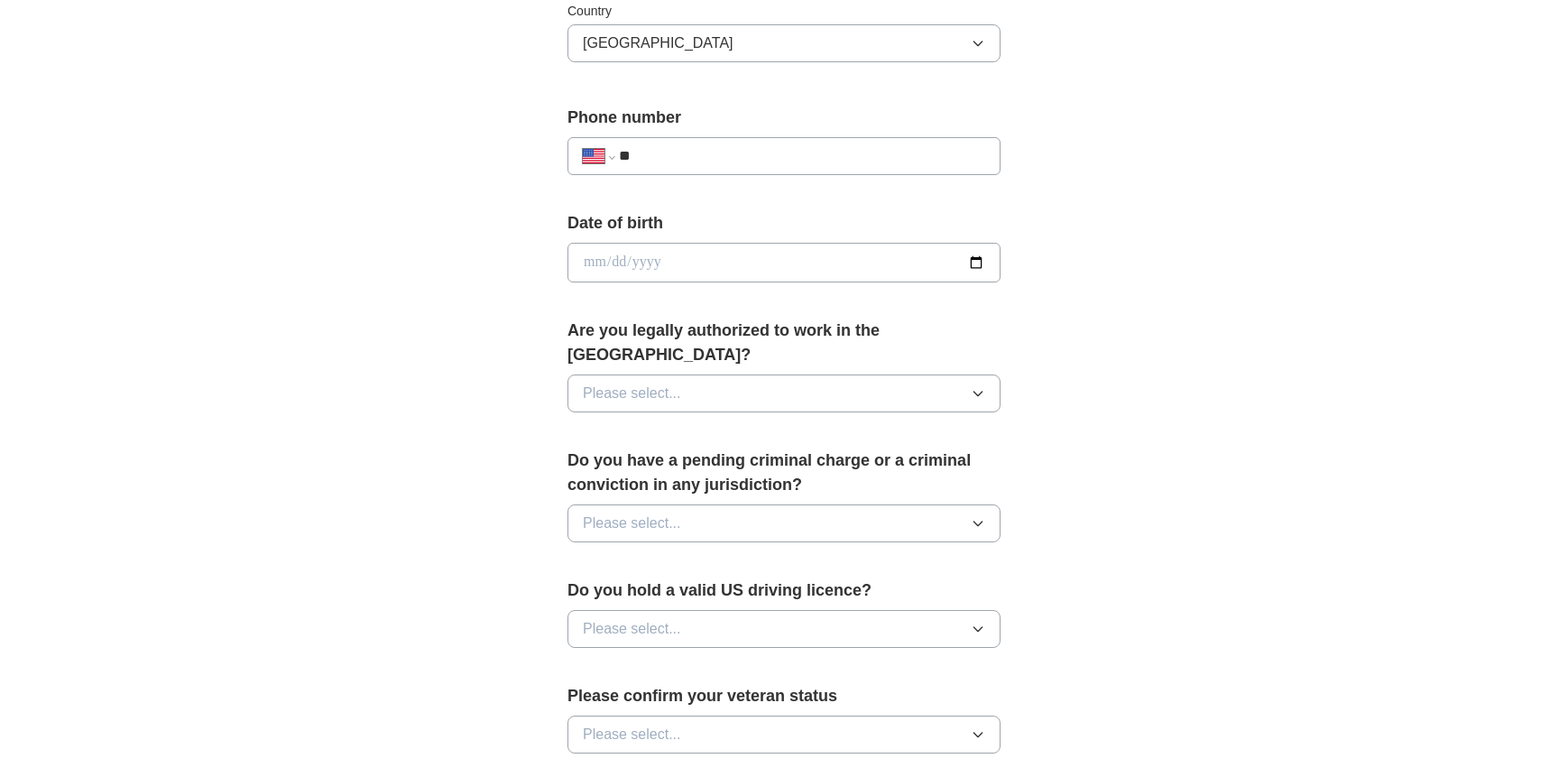
scroll to position [632, 0]
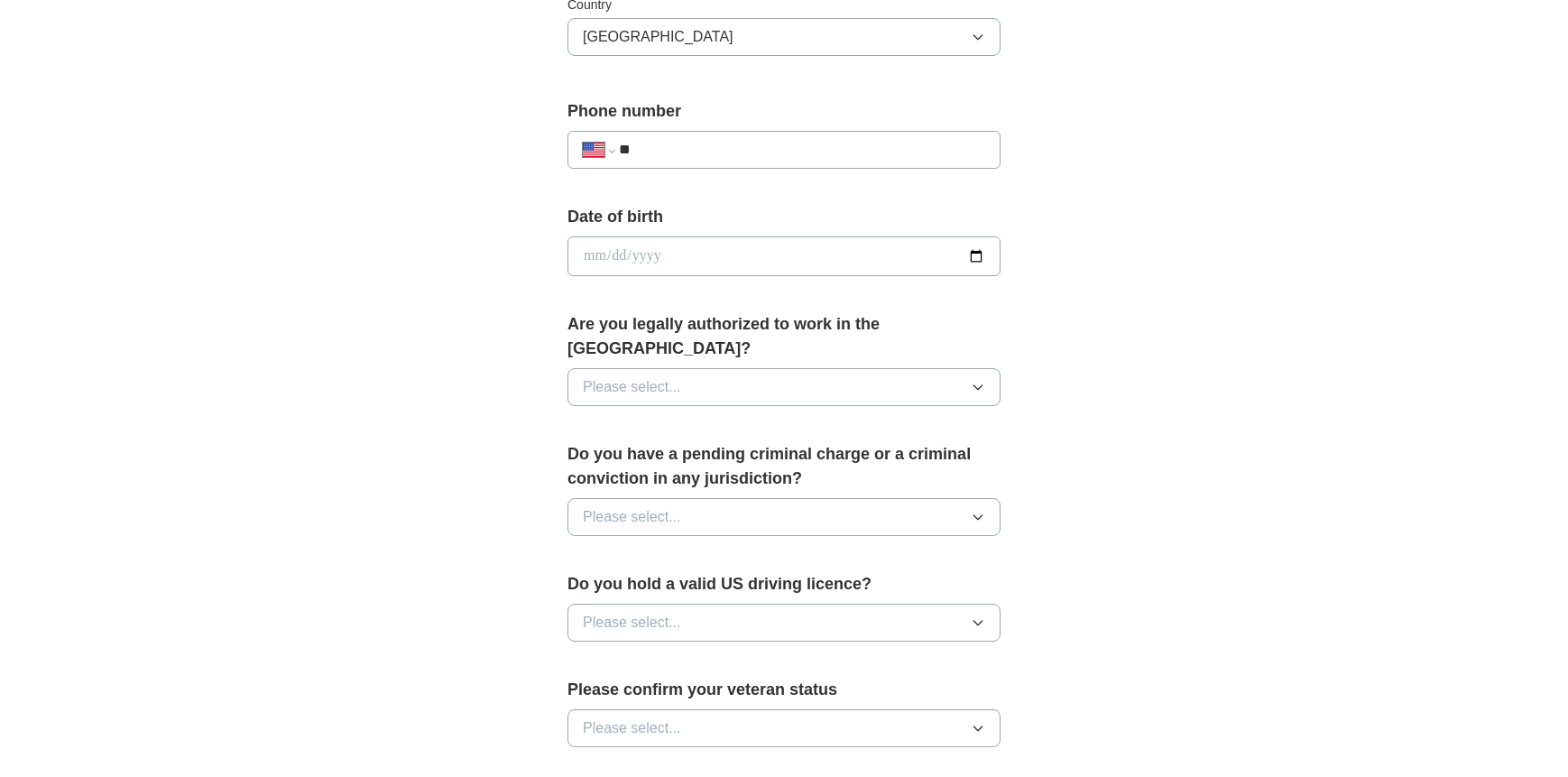
click at [725, 368] on button "Please select..." at bounding box center [784, 387] width 433 height 38
click at [676, 418] on div "Yes" at bounding box center [784, 428] width 403 height 22
click at [648, 506] on span "Please select..." at bounding box center [632, 516] width 98 height 22
click at [639, 585] on div "No" at bounding box center [784, 595] width 403 height 22
click at [663, 612] on span "Please select..." at bounding box center [632, 622] width 98 height 22
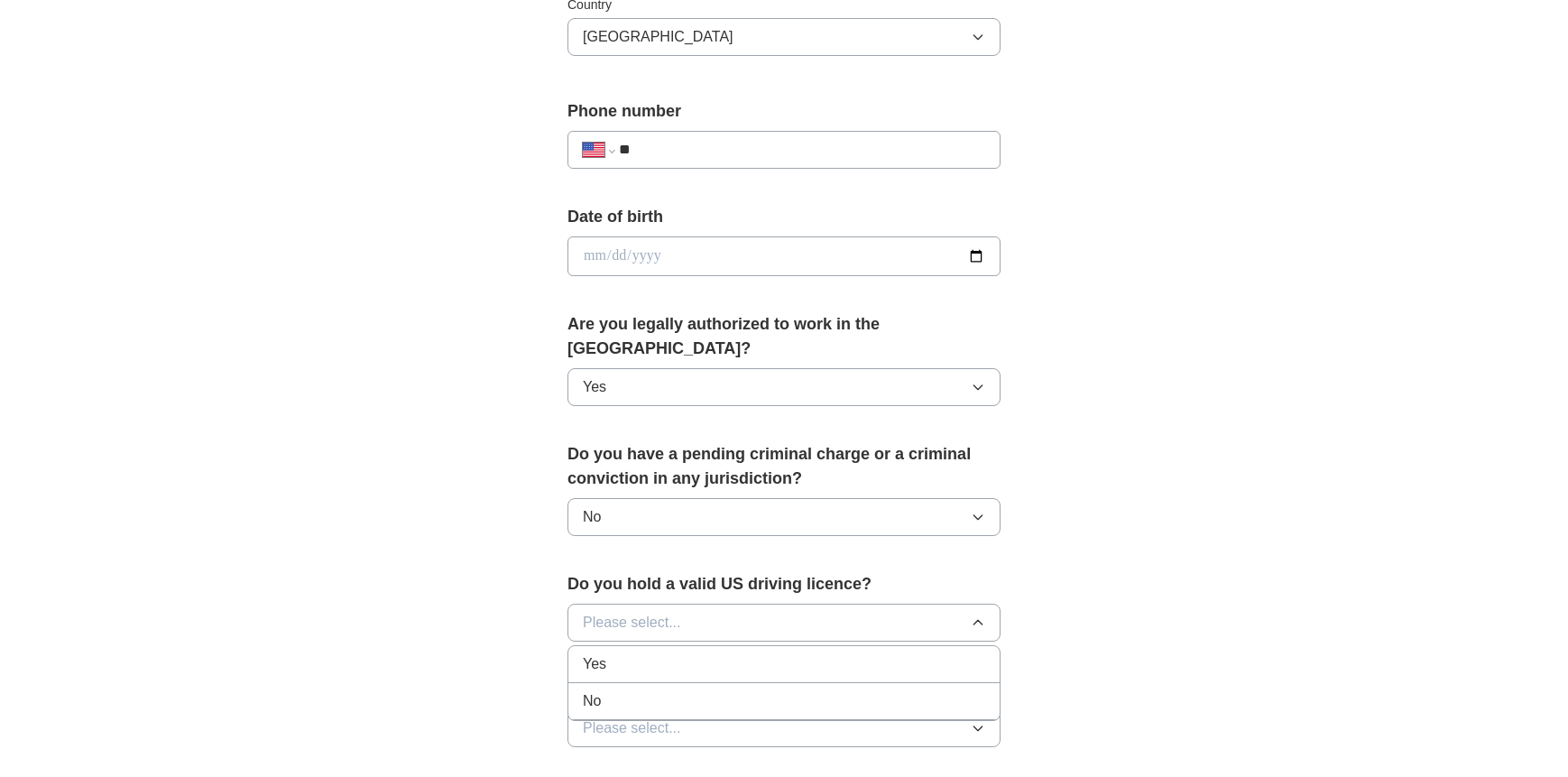
click at [646, 653] on div "Yes" at bounding box center [784, 663] width 403 height 22
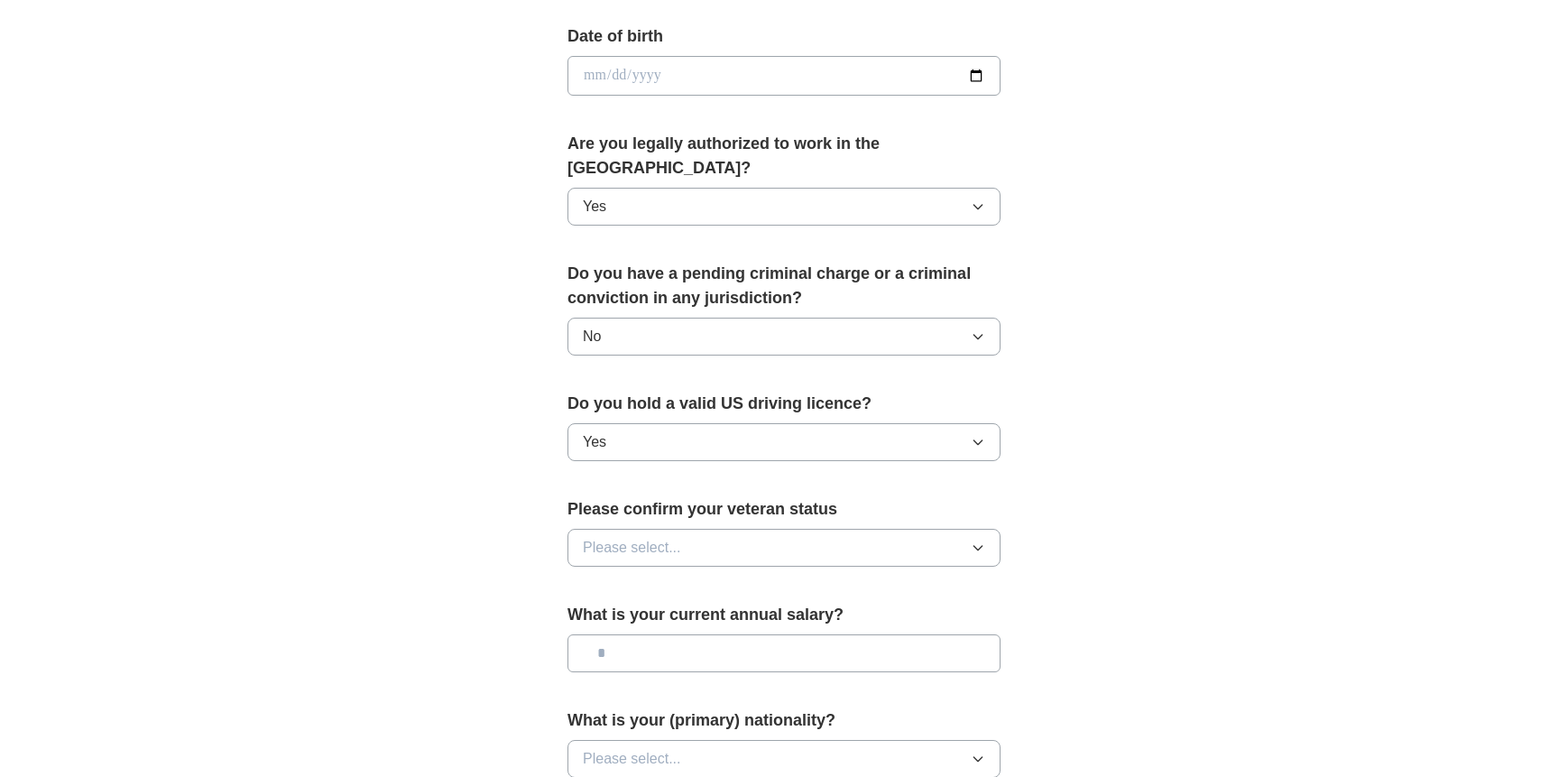
click at [664, 537] on span "Please select..." at bounding box center [632, 548] width 98 height 22
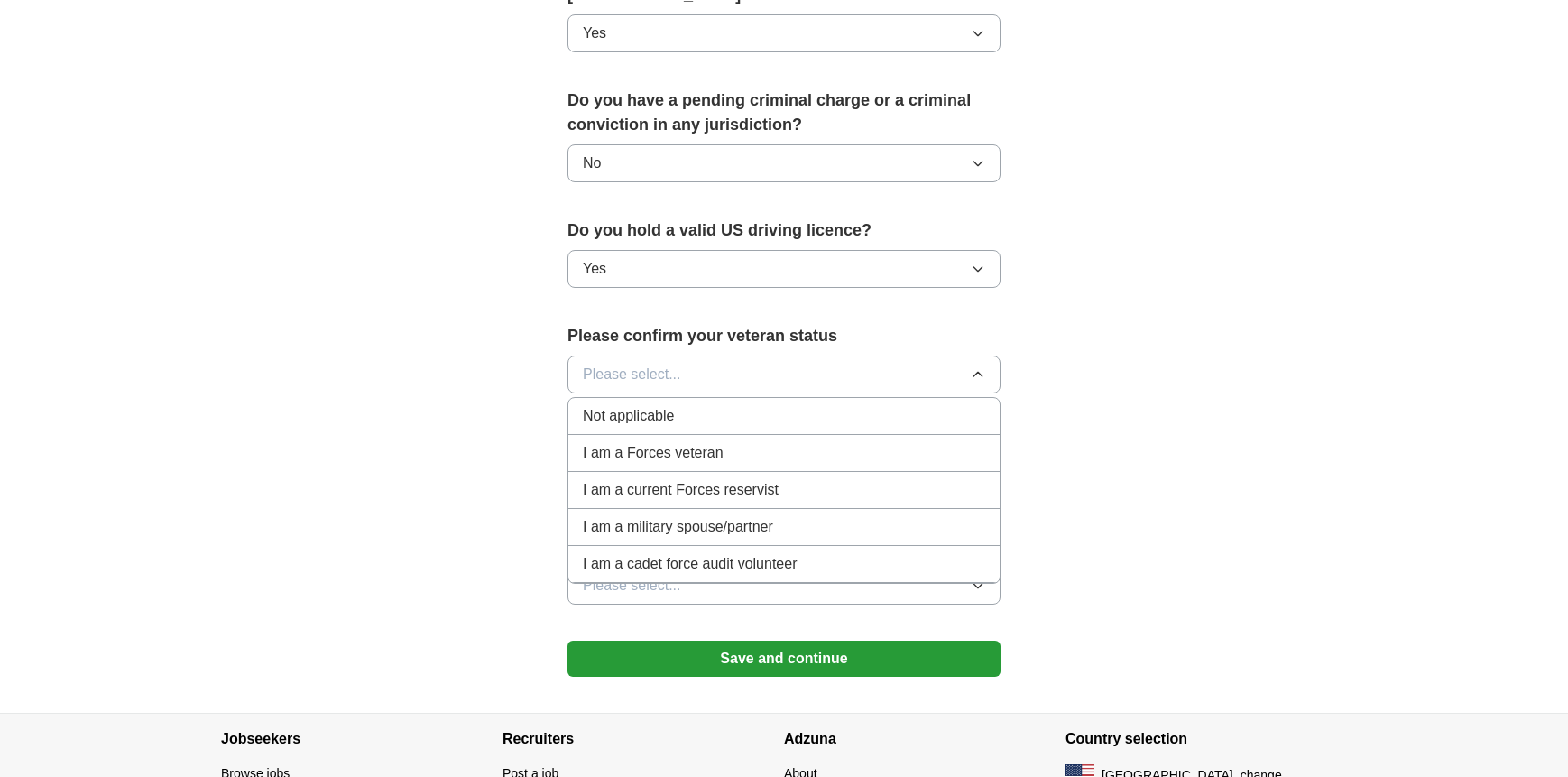
scroll to position [992, 0]
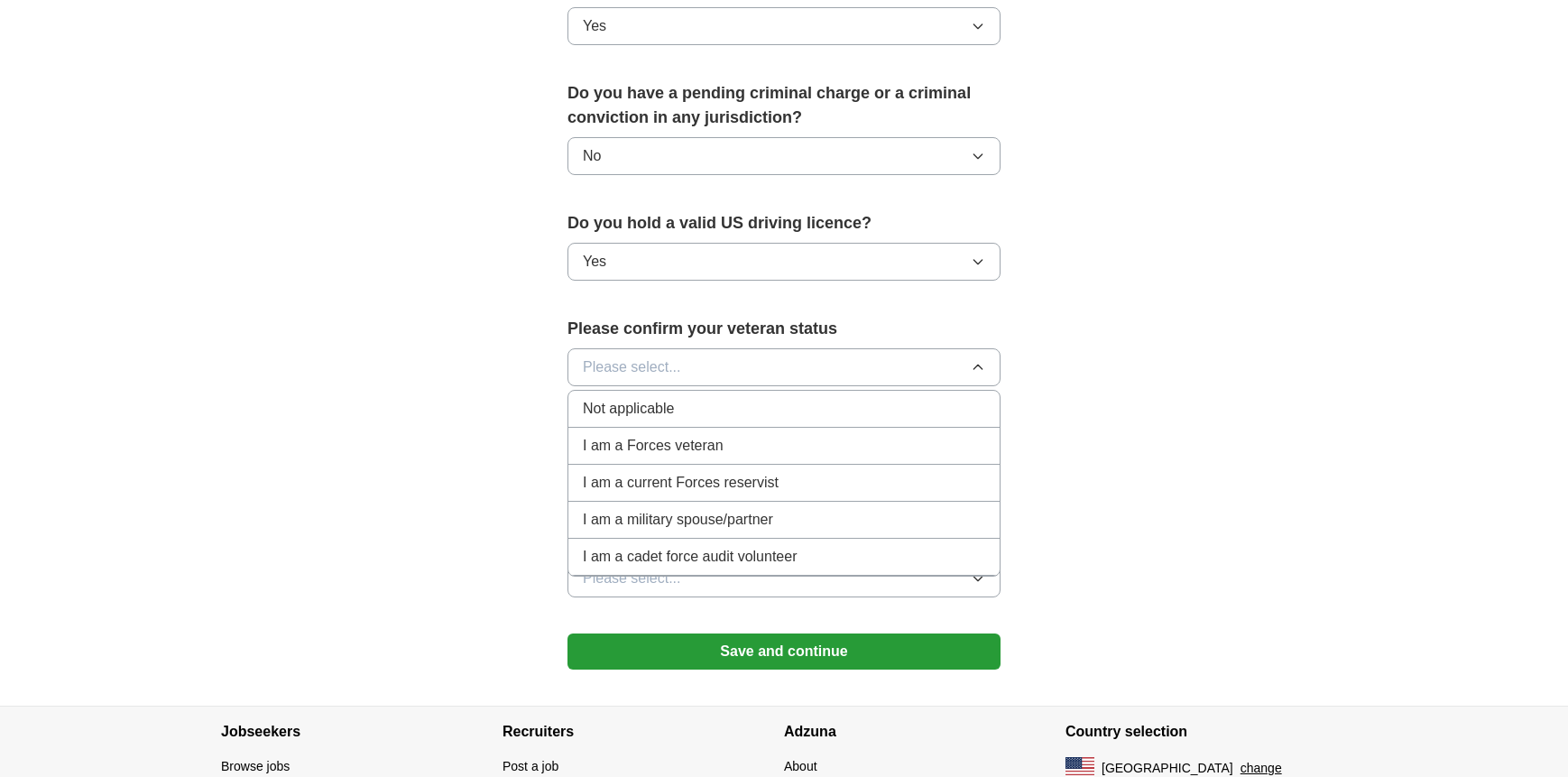
click at [641, 435] on span "I am a Forces veteran" at bounding box center [653, 445] width 141 height 22
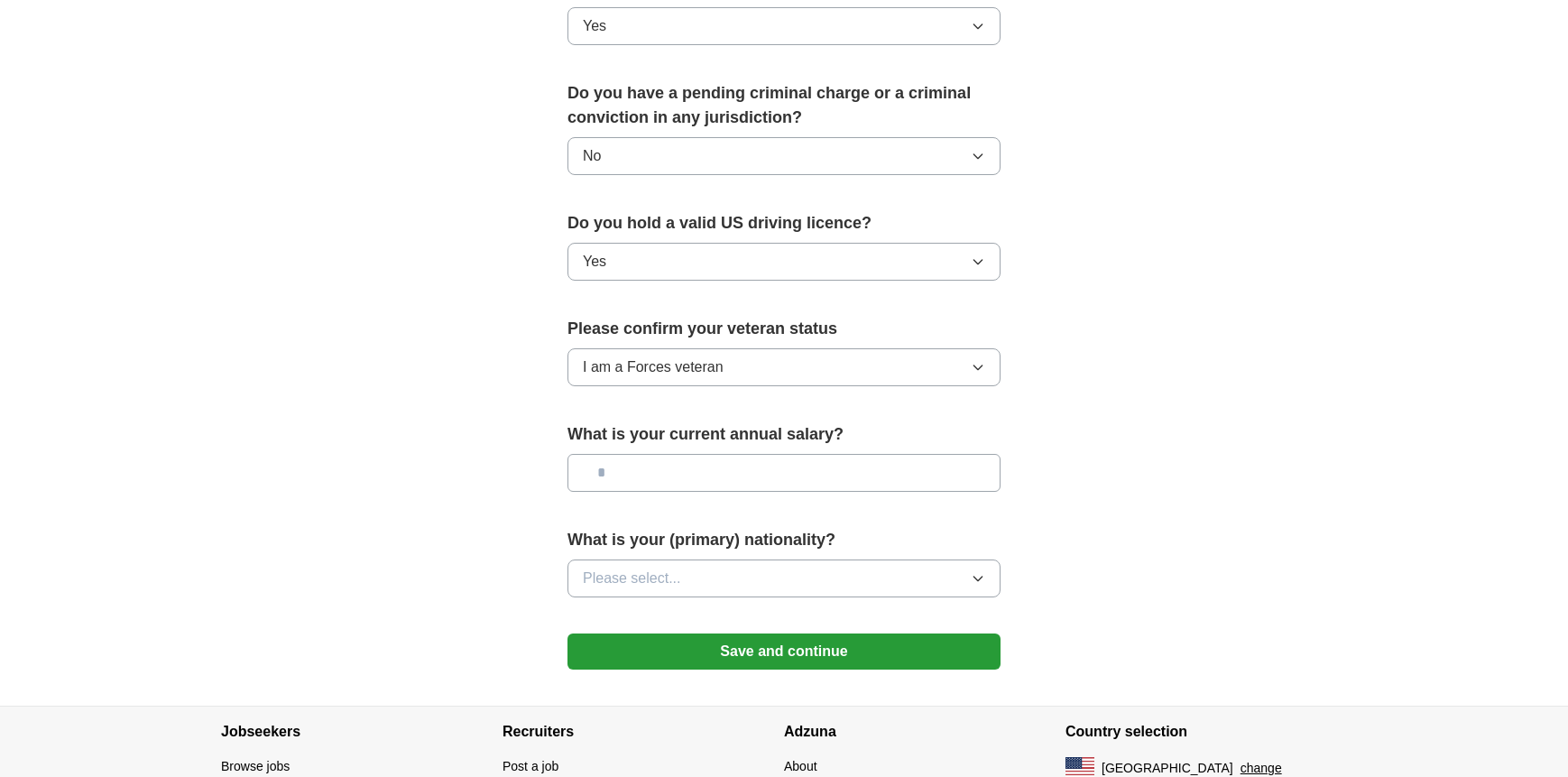
click at [643, 454] on input "text" at bounding box center [784, 473] width 433 height 38
click at [663, 568] on span "Please select..." at bounding box center [632, 578] width 98 height 22
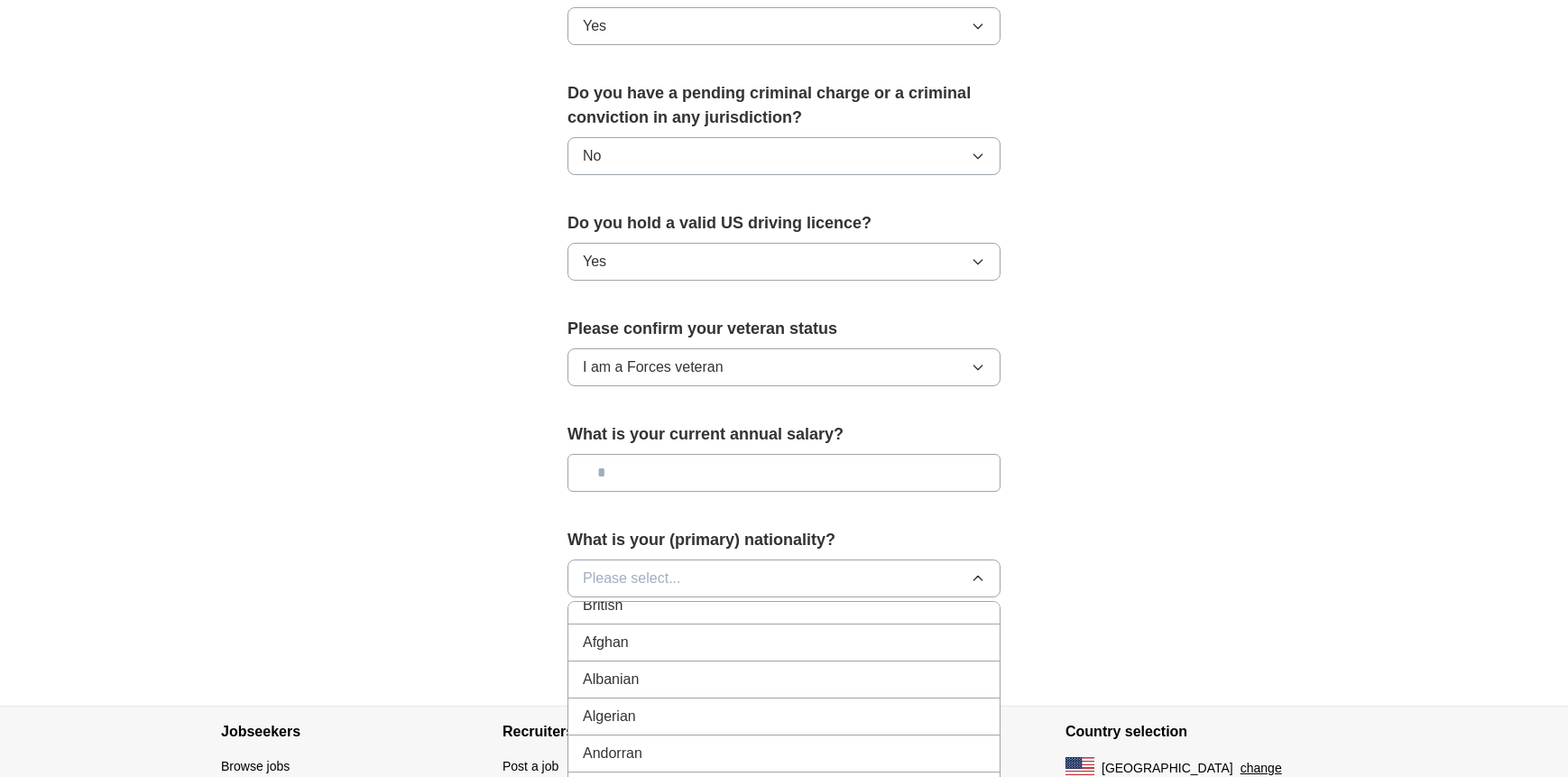
scroll to position [0, 0]
click at [641, 609] on span "American" at bounding box center [614, 619] width 61 height 22
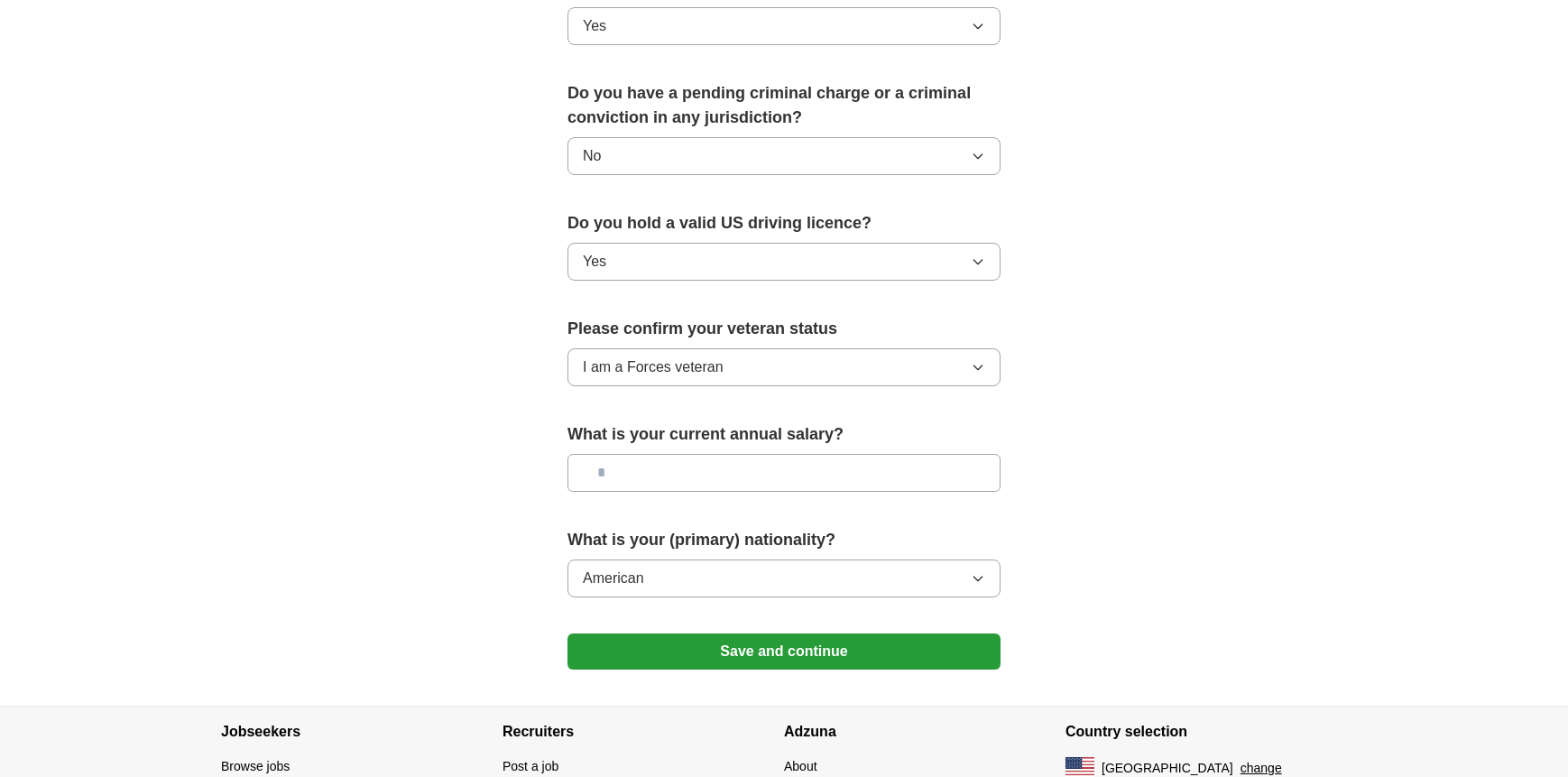
click at [714, 633] on button "Save and continue" at bounding box center [784, 651] width 433 height 36
